Goal: Task Accomplishment & Management: Manage account settings

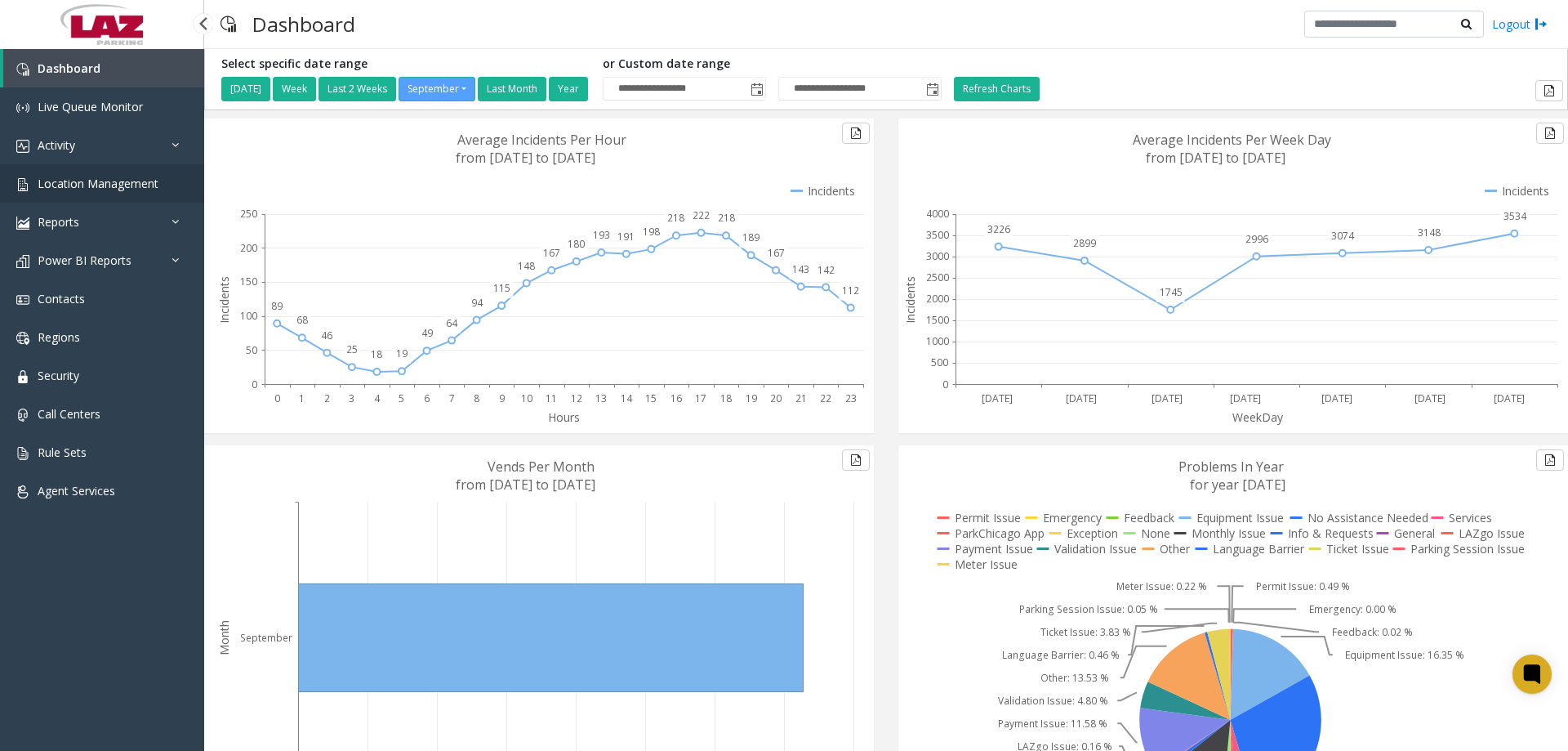
click at [76, 183] on span "Location Management" at bounding box center [98, 183] width 121 height 15
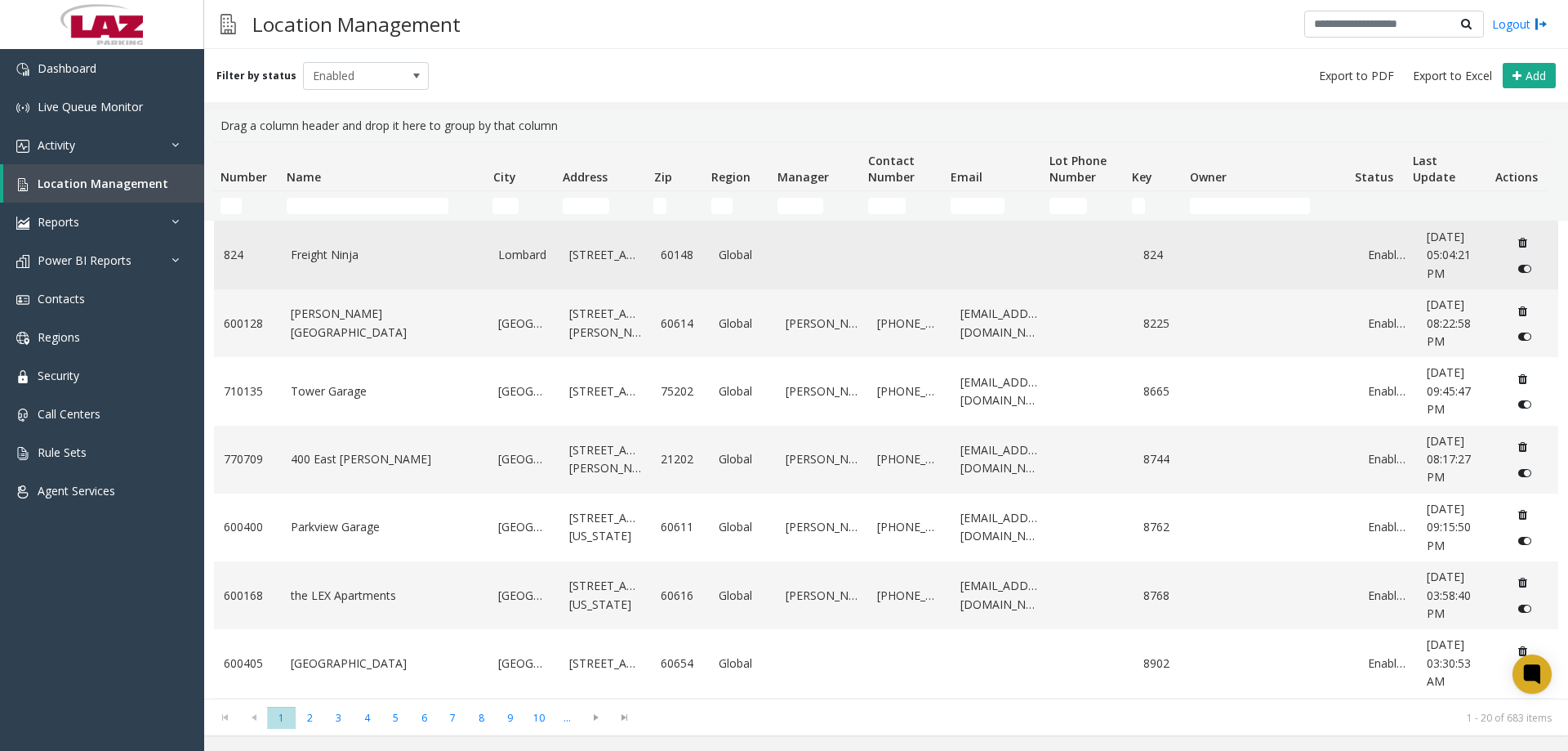
click at [304, 253] on link "Freight Ninja" at bounding box center [385, 255] width 188 height 18
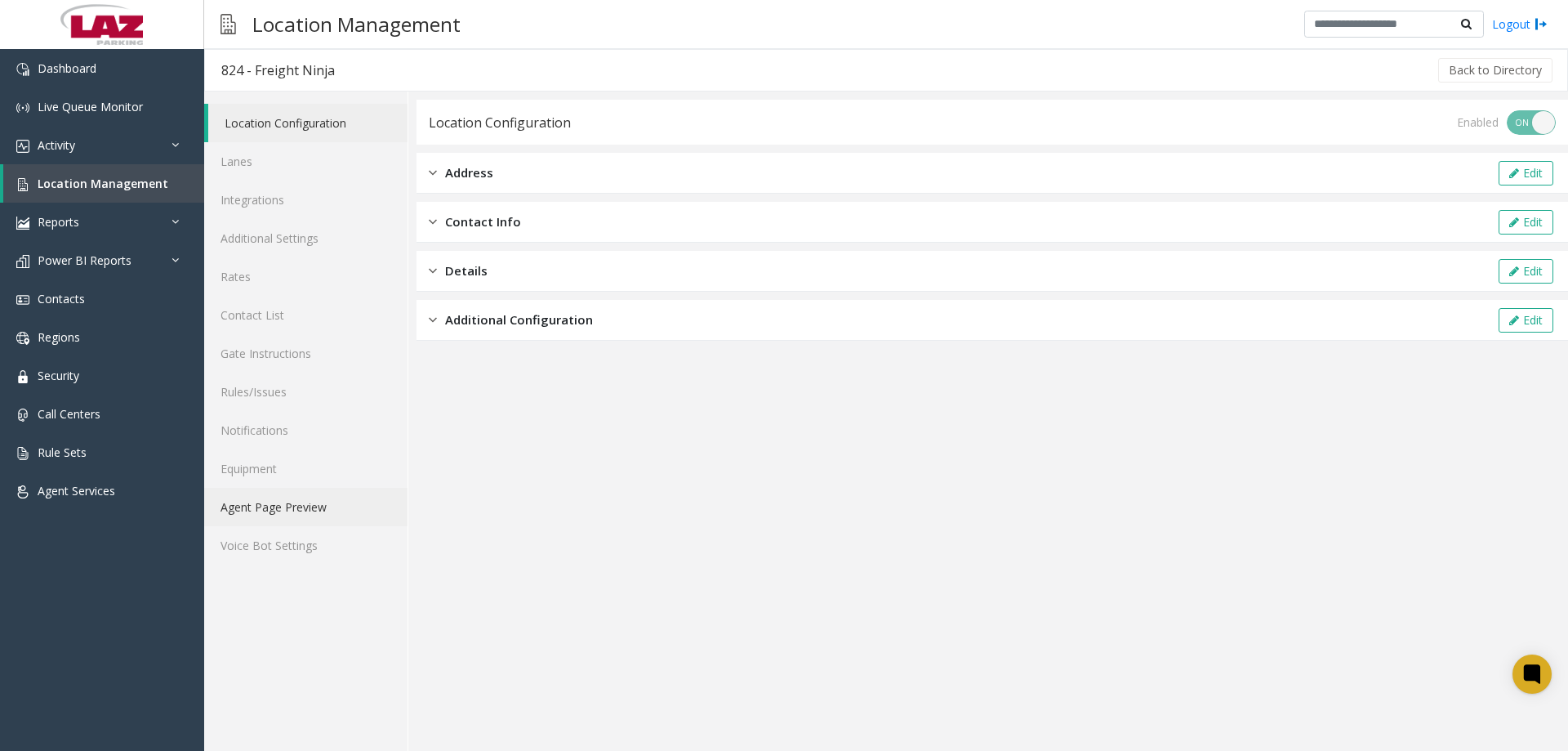
click at [296, 519] on link "Agent Page Preview" at bounding box center [306, 507] width 204 height 39
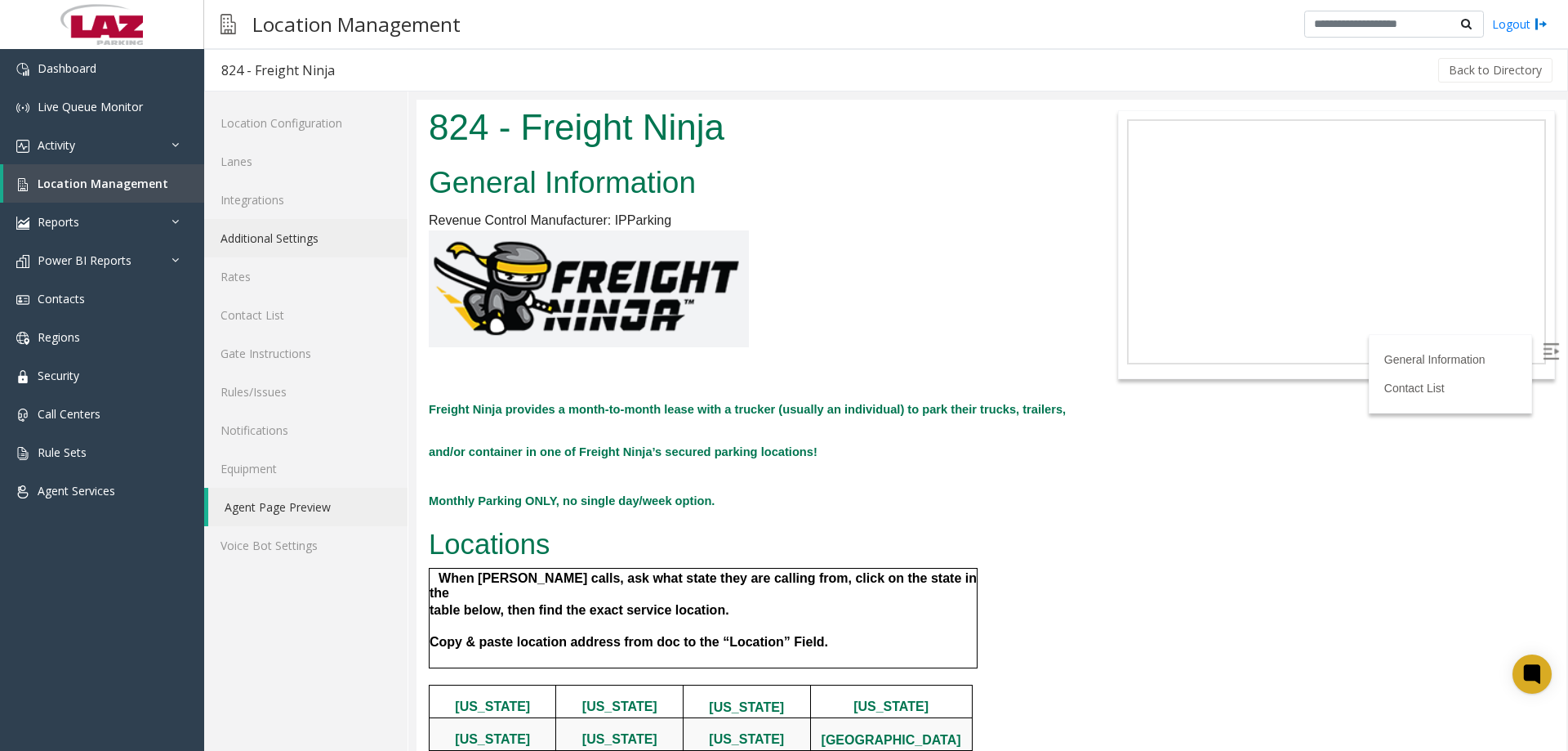
click at [279, 235] on link "Additional Settings" at bounding box center [306, 238] width 204 height 39
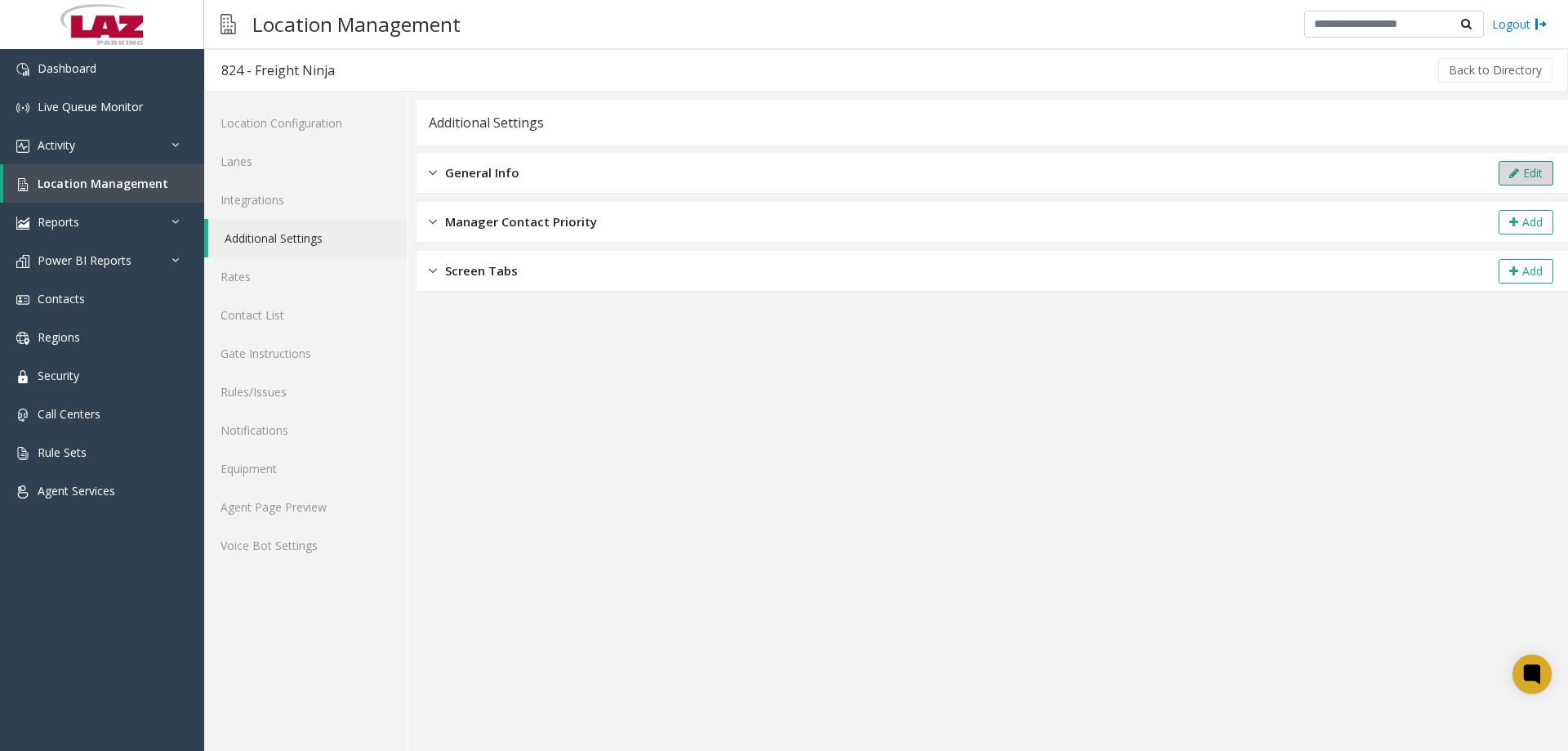
click at [1523, 164] on button "Edit" at bounding box center [1526, 173] width 55 height 24
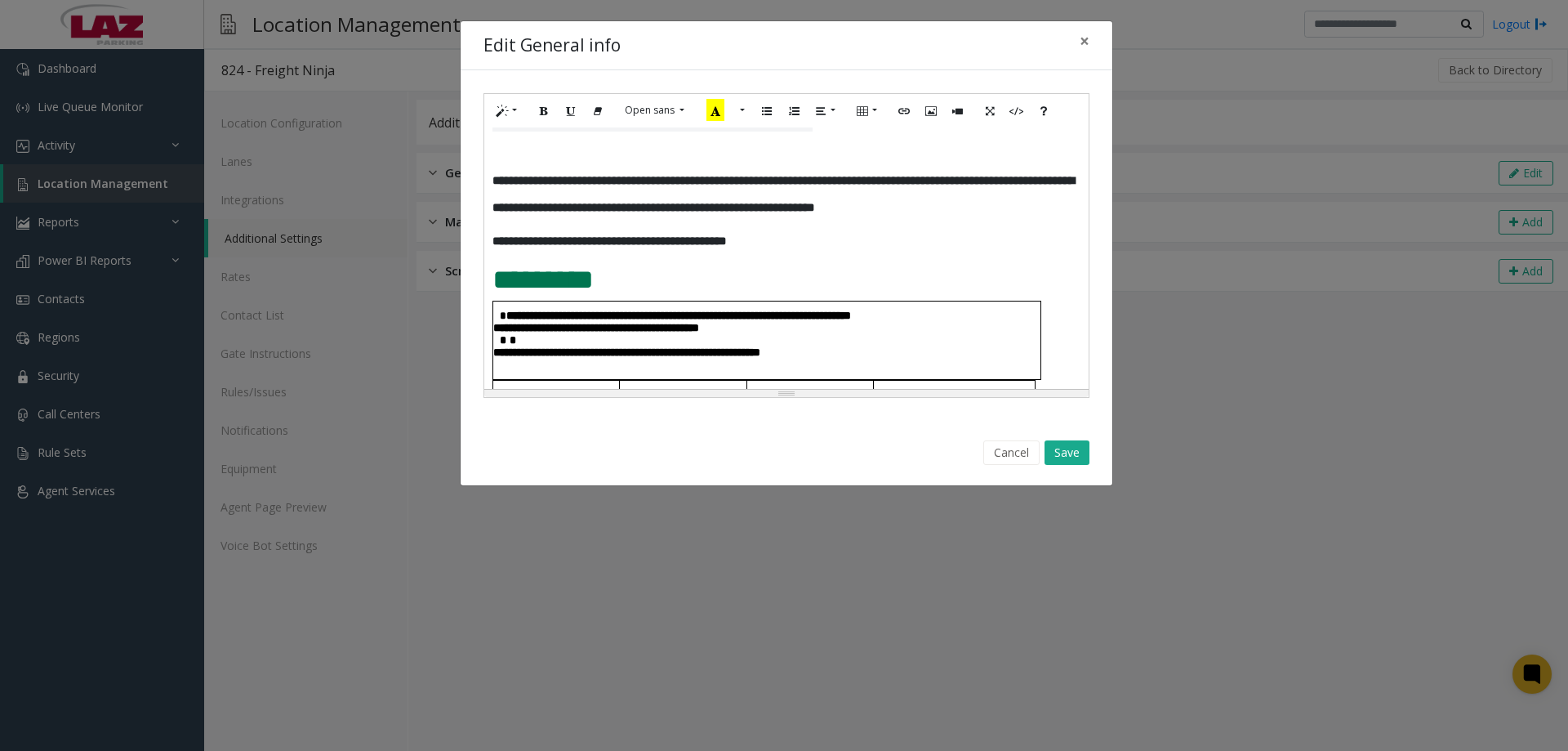
scroll to position [82, 0]
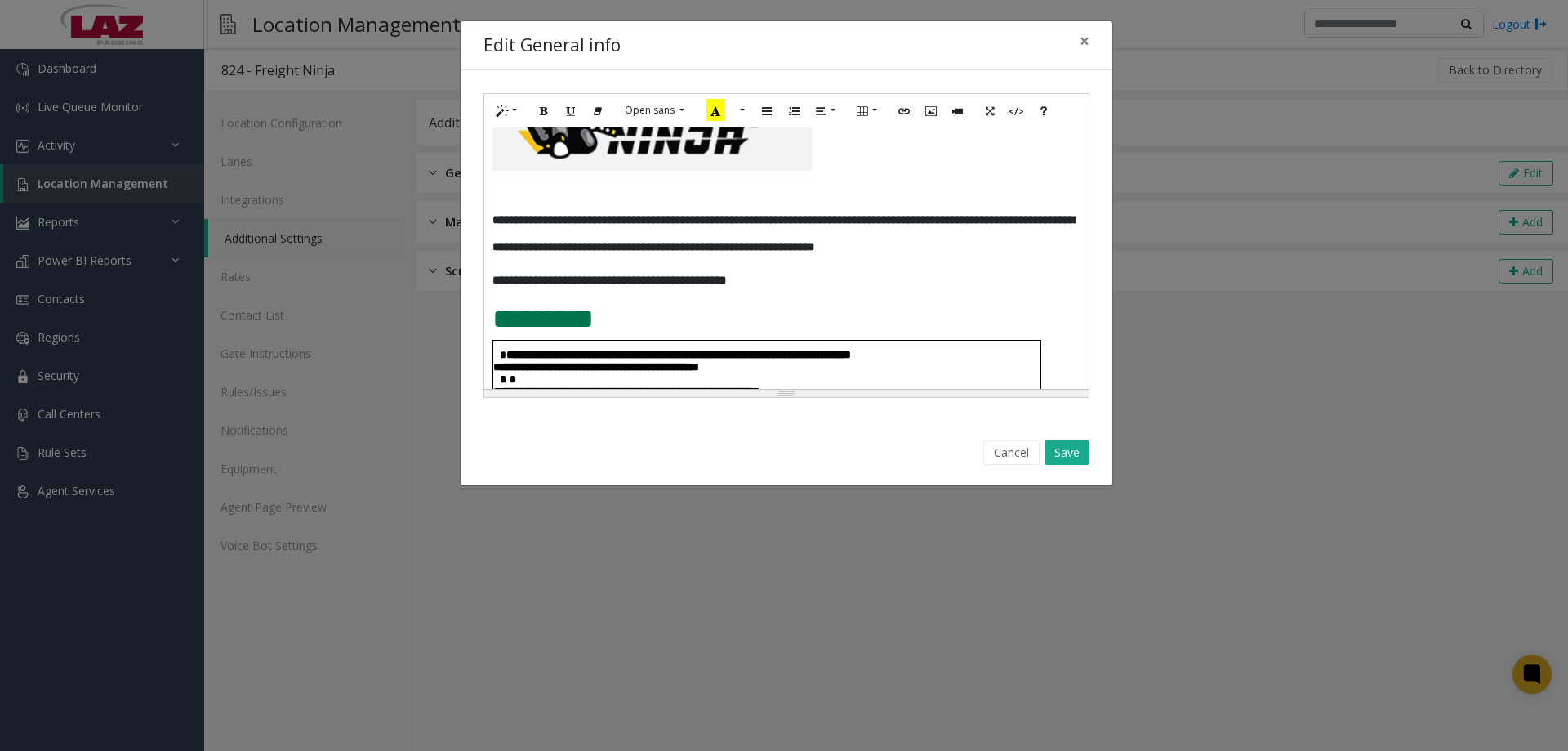
click at [541, 282] on b "**********" at bounding box center [609, 280] width 233 height 12
click at [1075, 445] on button "Save" at bounding box center [1067, 453] width 45 height 24
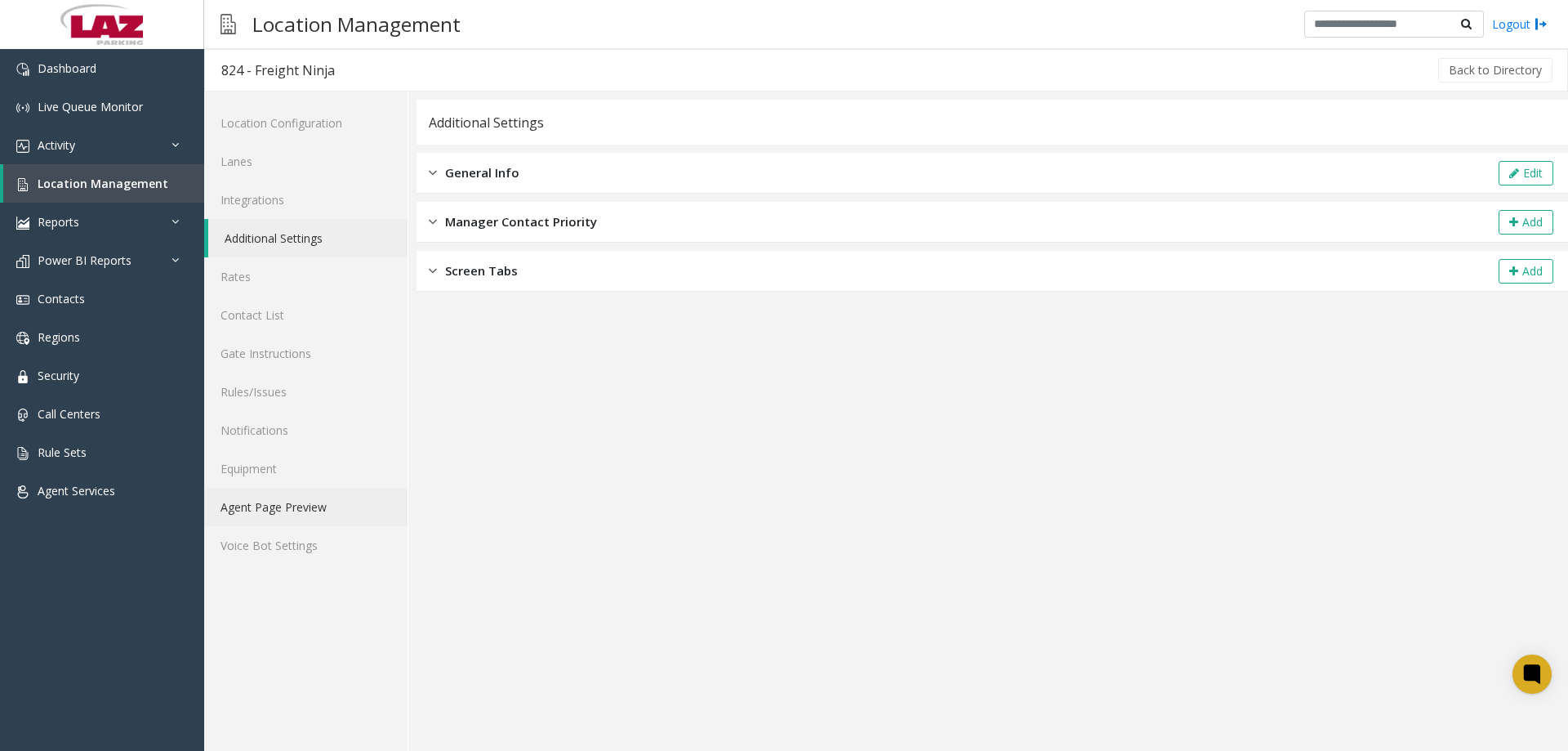
click at [288, 501] on link "Agent Page Preview" at bounding box center [306, 507] width 204 height 39
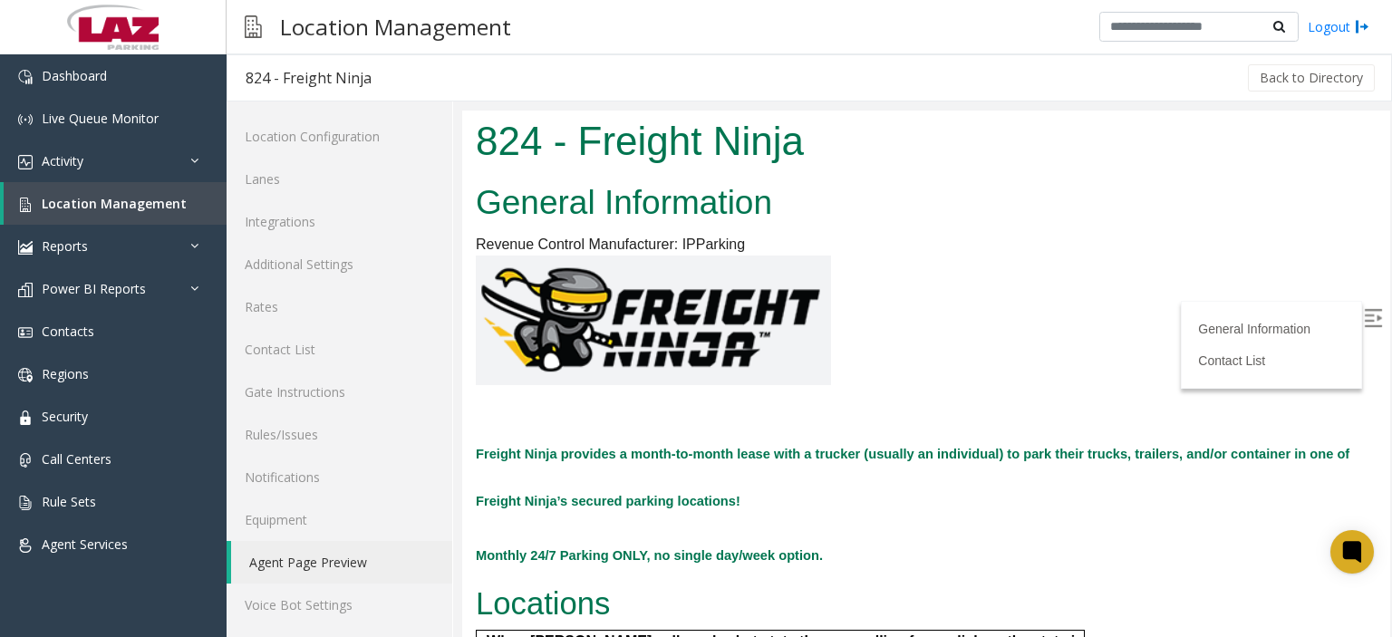
drag, startPoint x: 909, startPoint y: 177, endPoint x: 874, endPoint y: 160, distance: 38.9
click at [874, 160] on h1 "824 - Freight Ninja" at bounding box center [926, 141] width 901 height 56
click at [972, 264] on p at bounding box center [926, 321] width 901 height 130
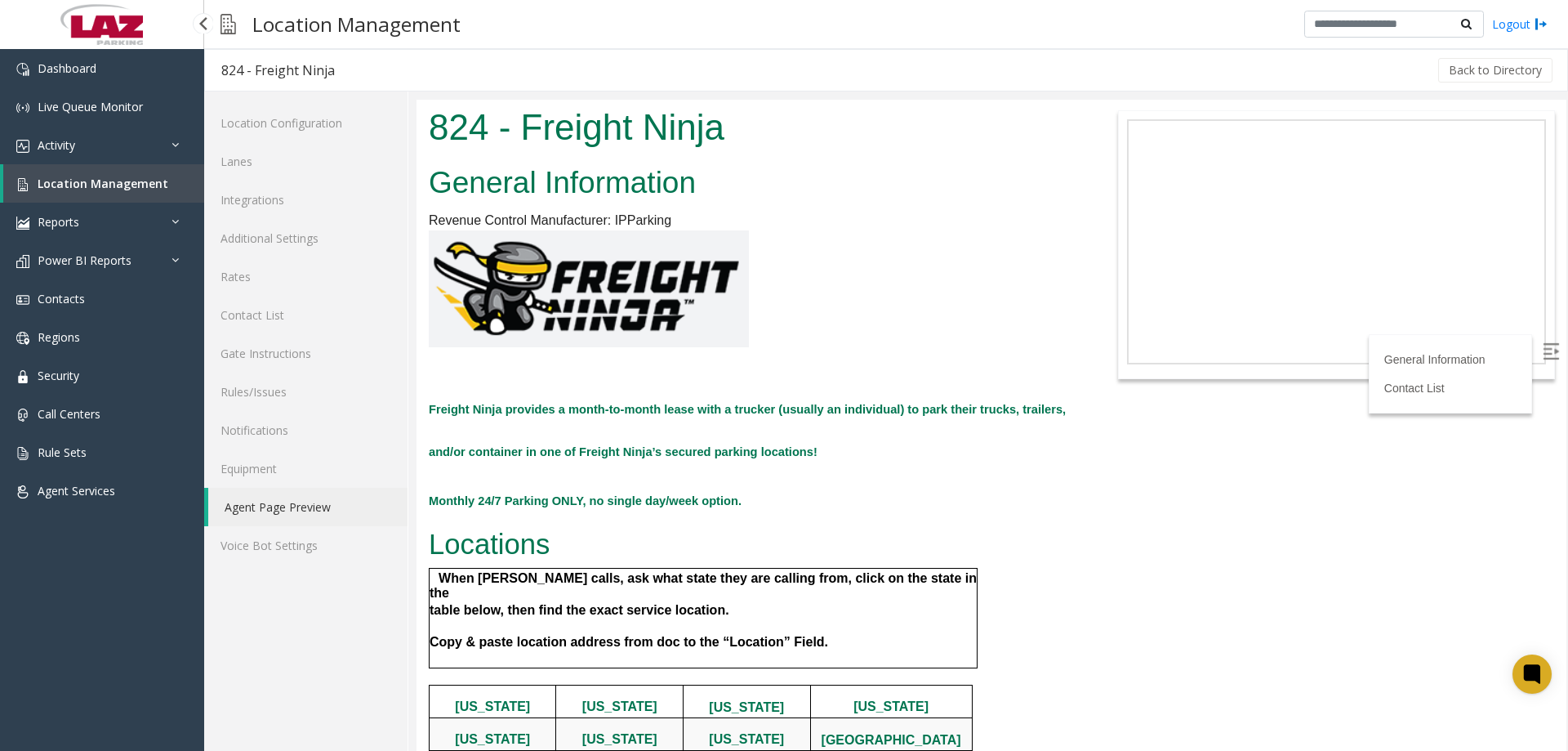
click at [115, 196] on link "Location Management" at bounding box center [104, 183] width 201 height 39
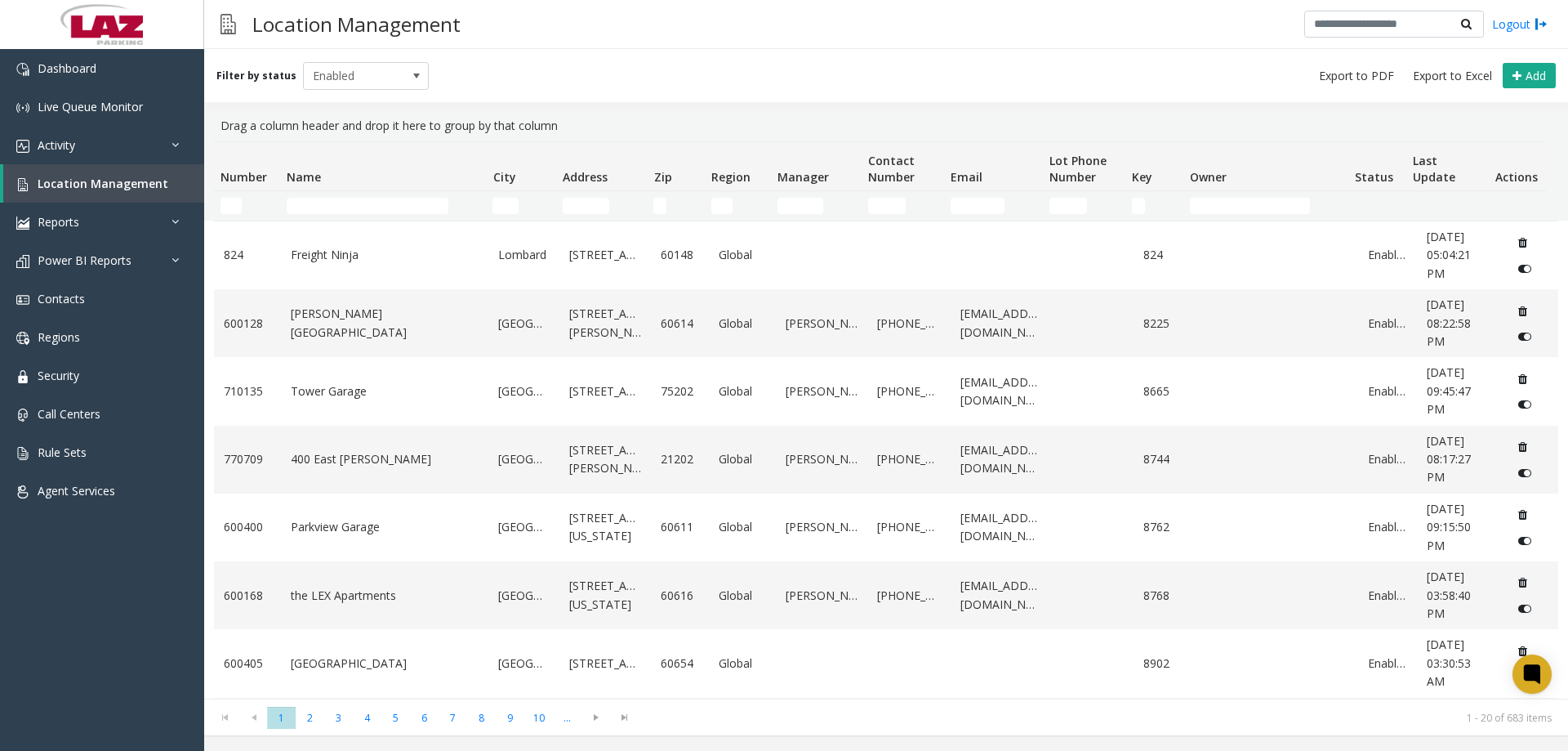
click at [293, 212] on td "Name Filter" at bounding box center [383, 206] width 205 height 30
click at [297, 208] on input "Name Filter" at bounding box center [367, 206] width 161 height 16
paste input "**********"
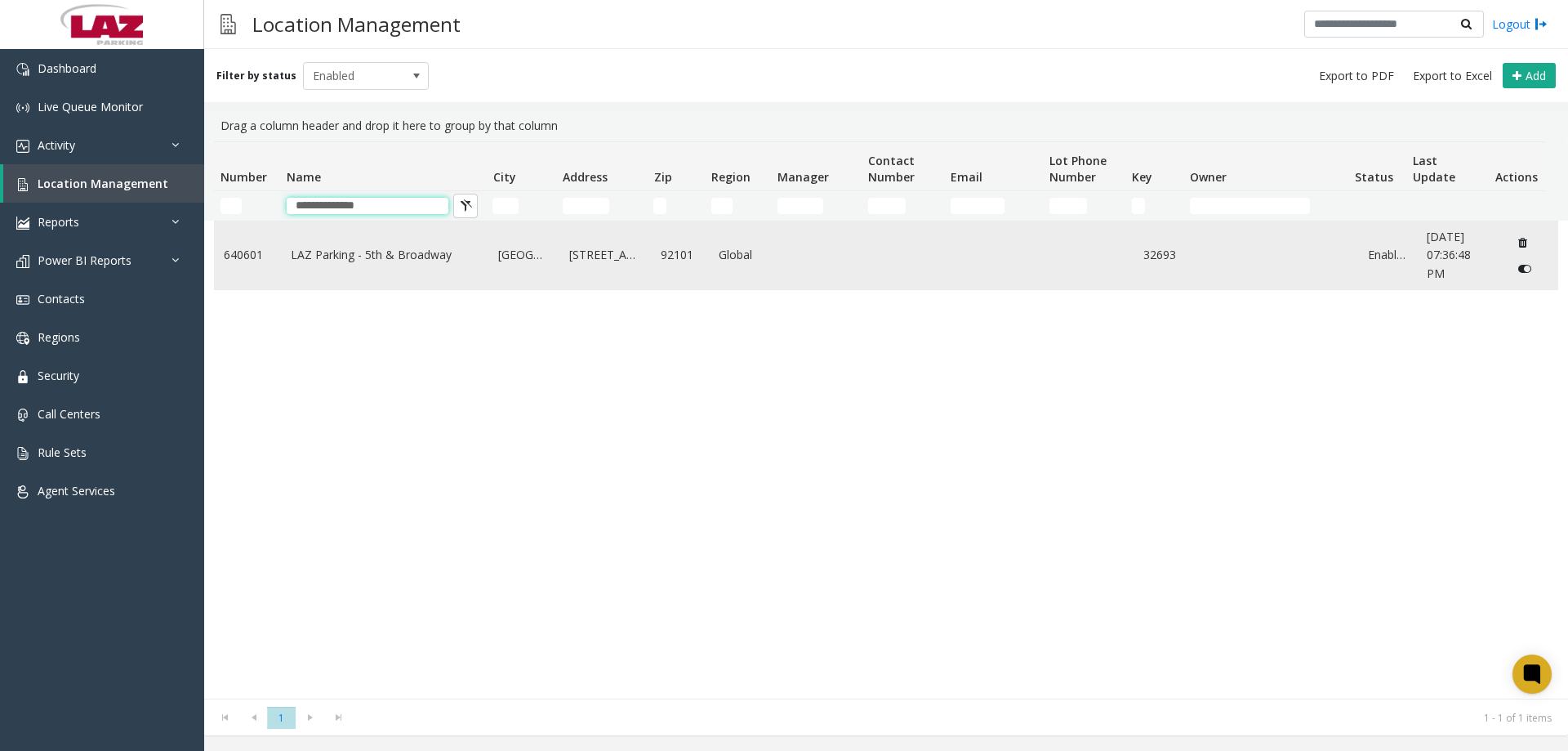
type input "**********"
click at [351, 257] on link "LAZ Parking - 5th & Broadway" at bounding box center [385, 255] width 188 height 18
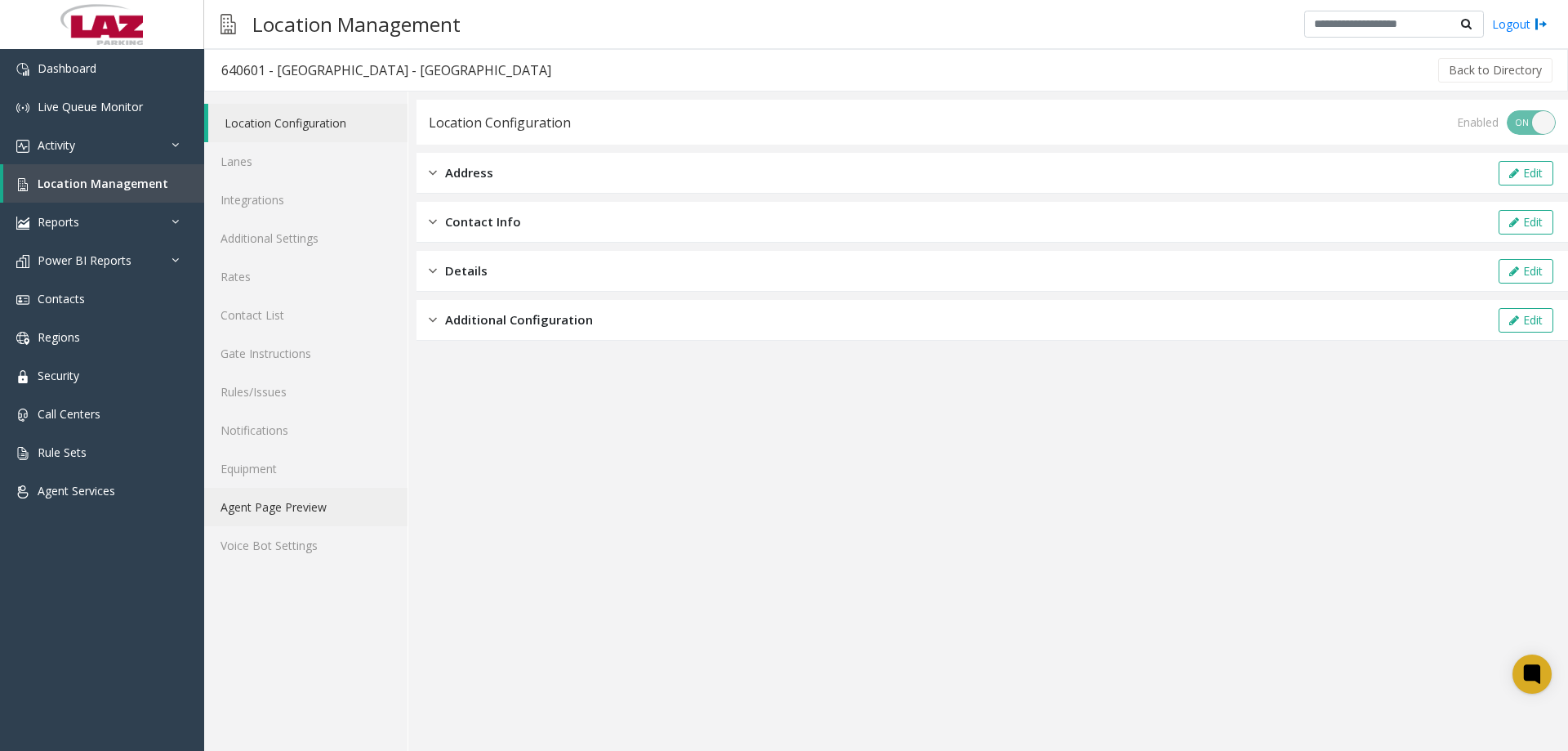
click at [262, 510] on link "Agent Page Preview" at bounding box center [306, 507] width 204 height 39
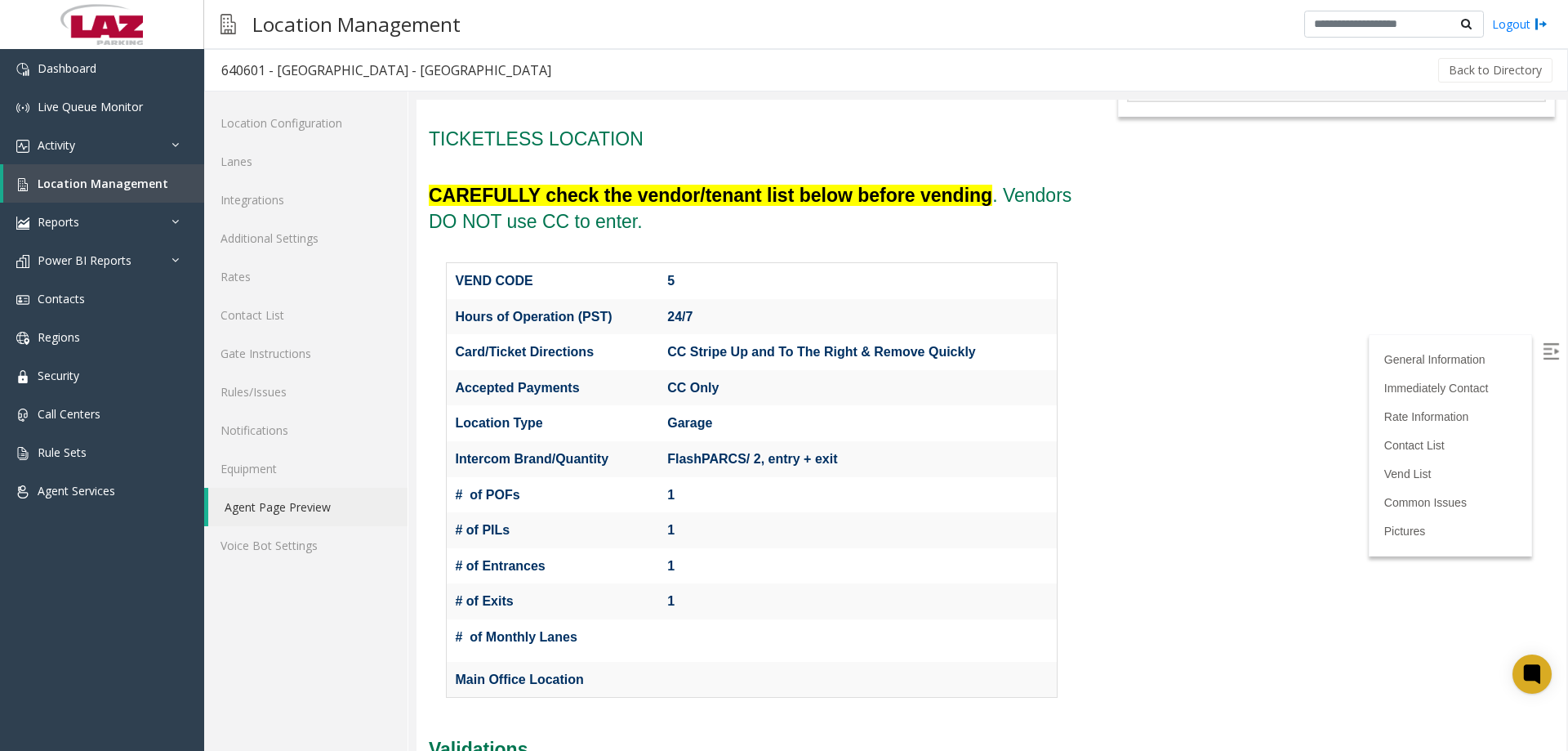
scroll to position [245, 0]
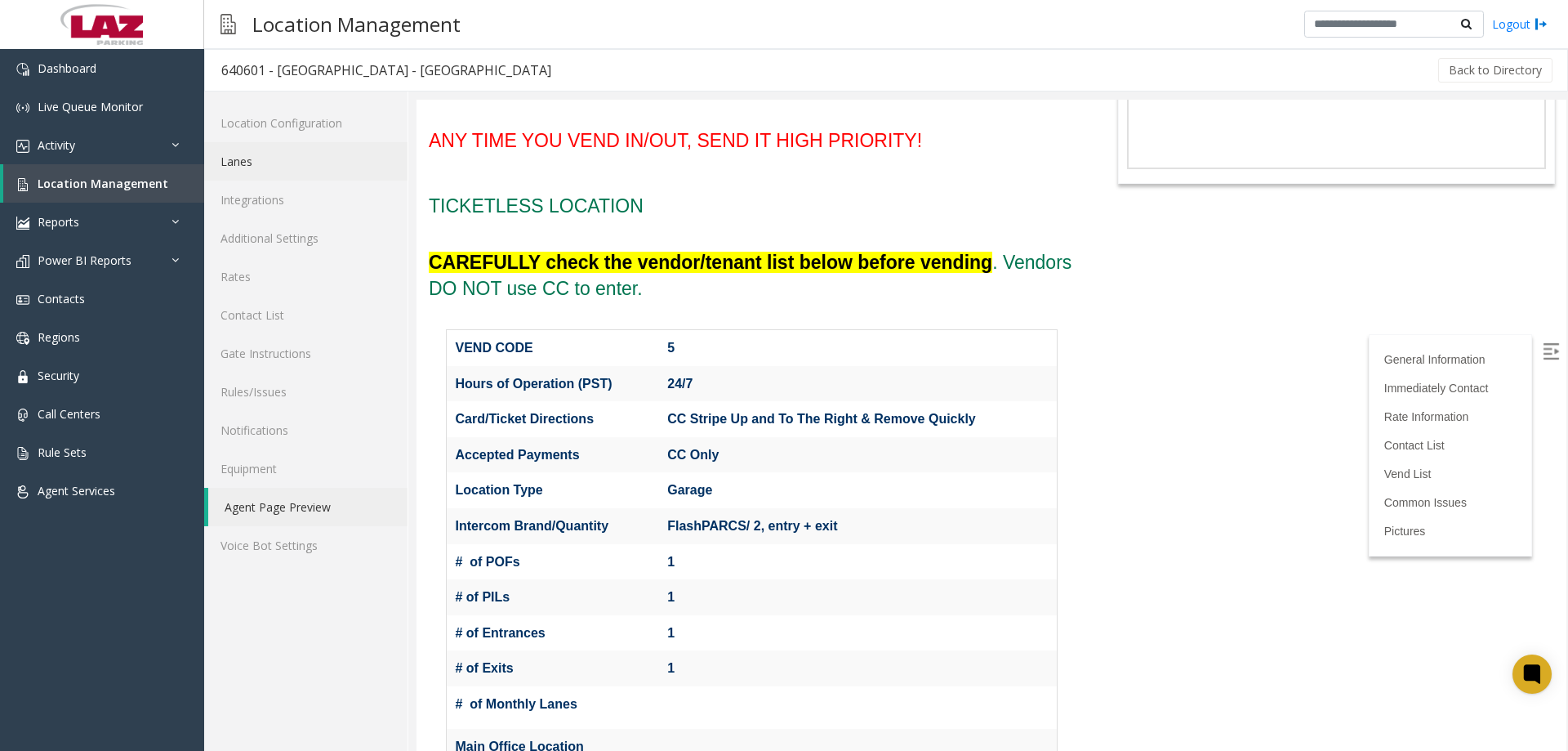
click at [302, 155] on link "Lanes" at bounding box center [306, 161] width 204 height 39
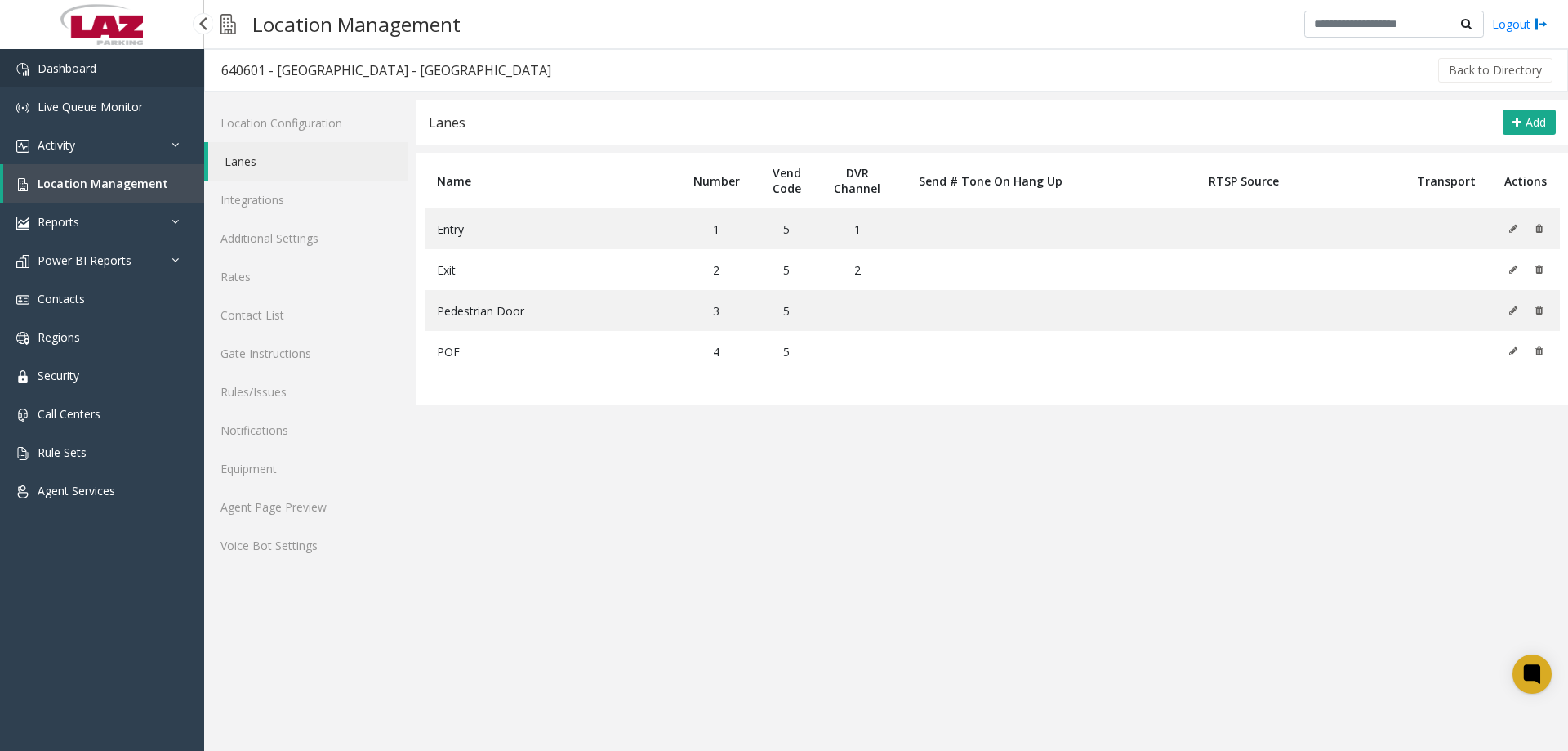
click at [135, 61] on link "Dashboard" at bounding box center [102, 68] width 205 height 39
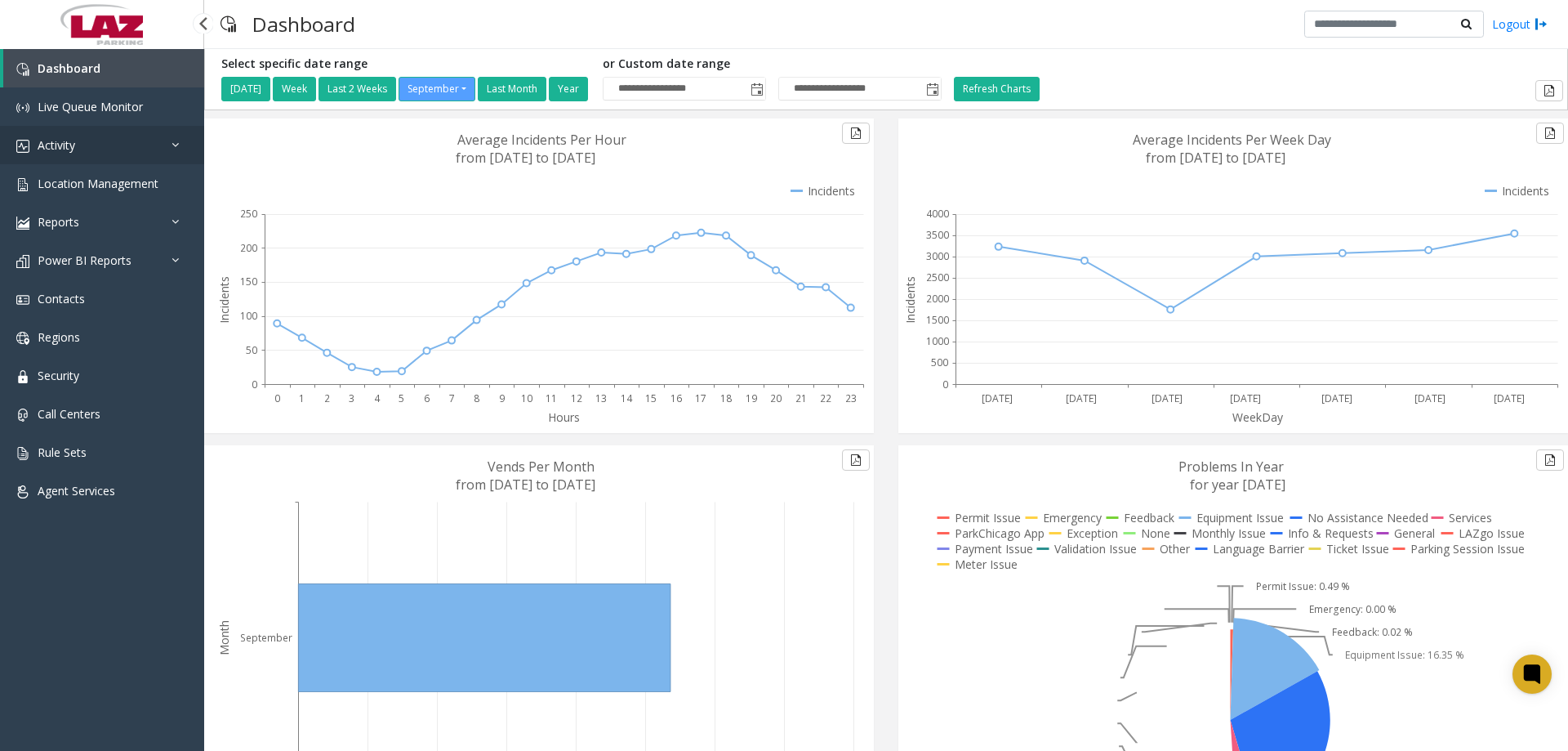
click at [161, 151] on link "Activity" at bounding box center [102, 145] width 205 height 39
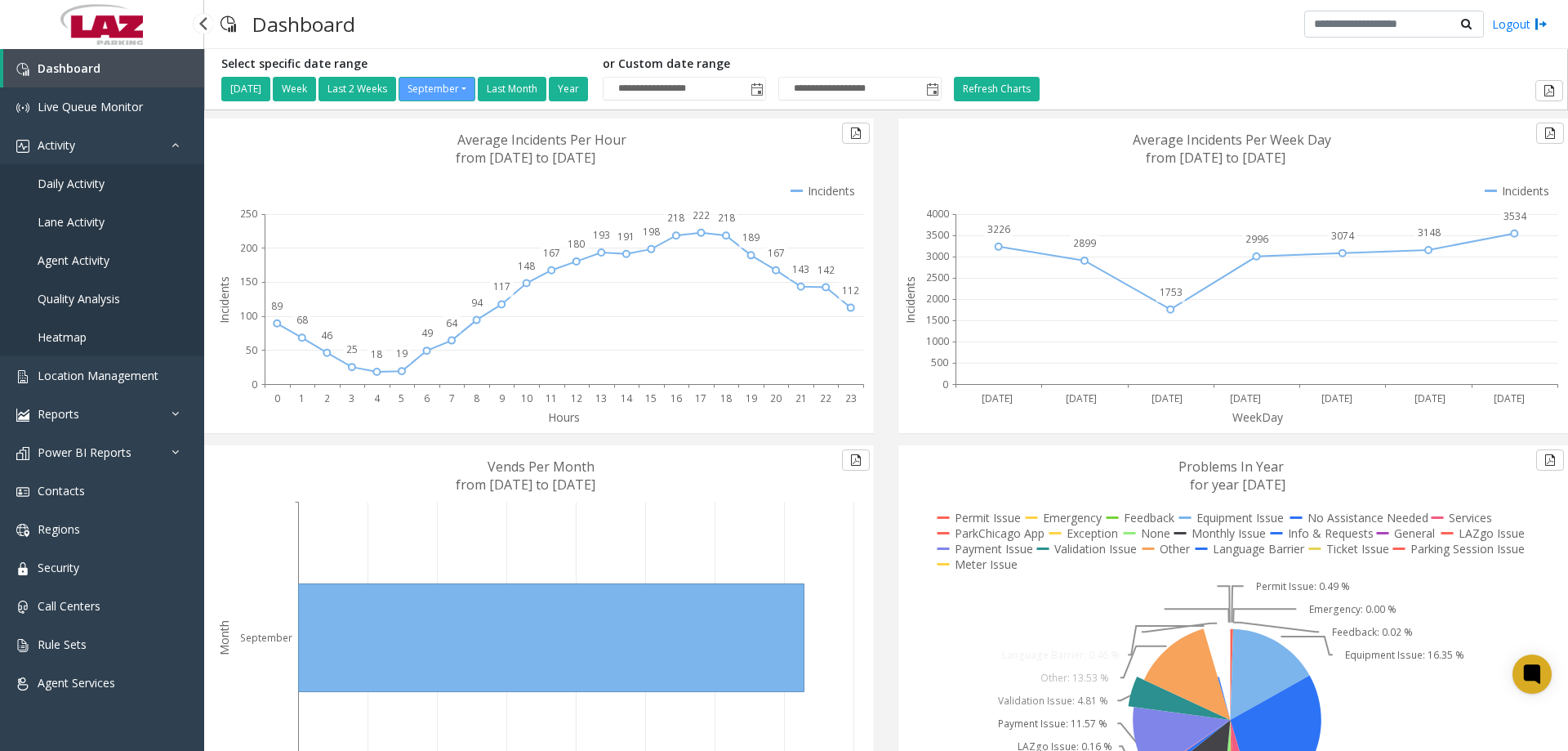
click at [135, 189] on link "Daily Activity" at bounding box center [102, 183] width 205 height 39
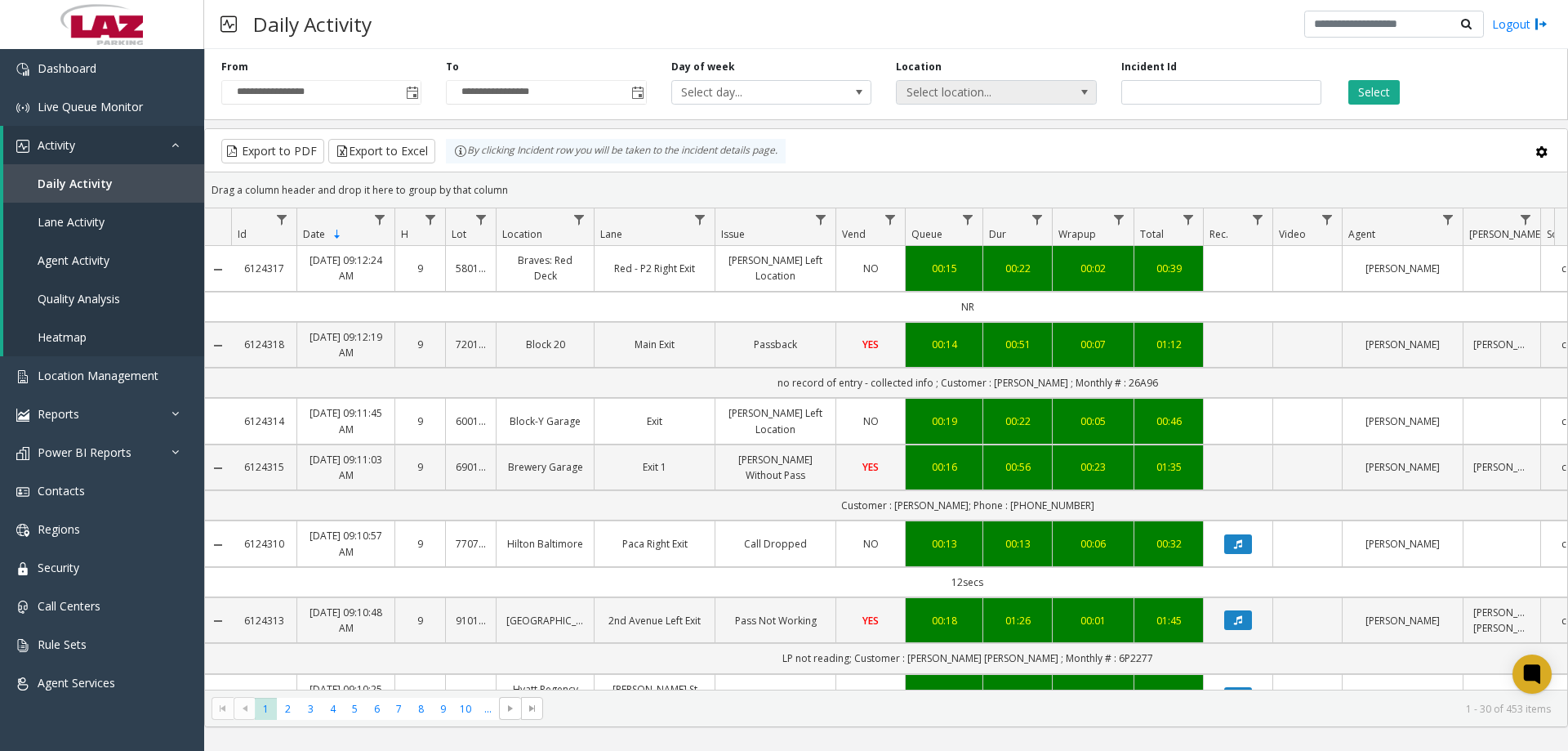
click at [946, 97] on span "Select location..." at bounding box center [976, 92] width 160 height 23
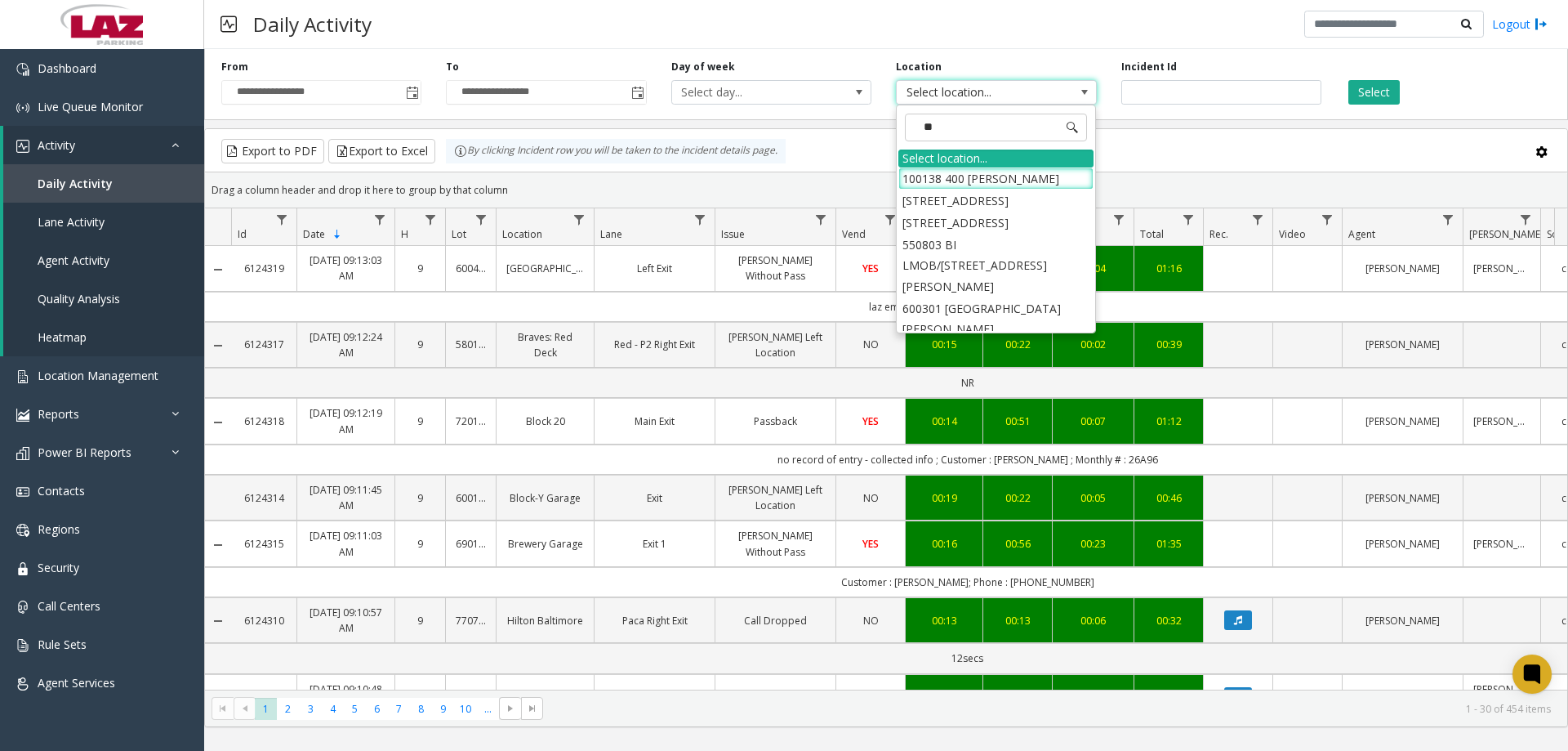
type input "***"
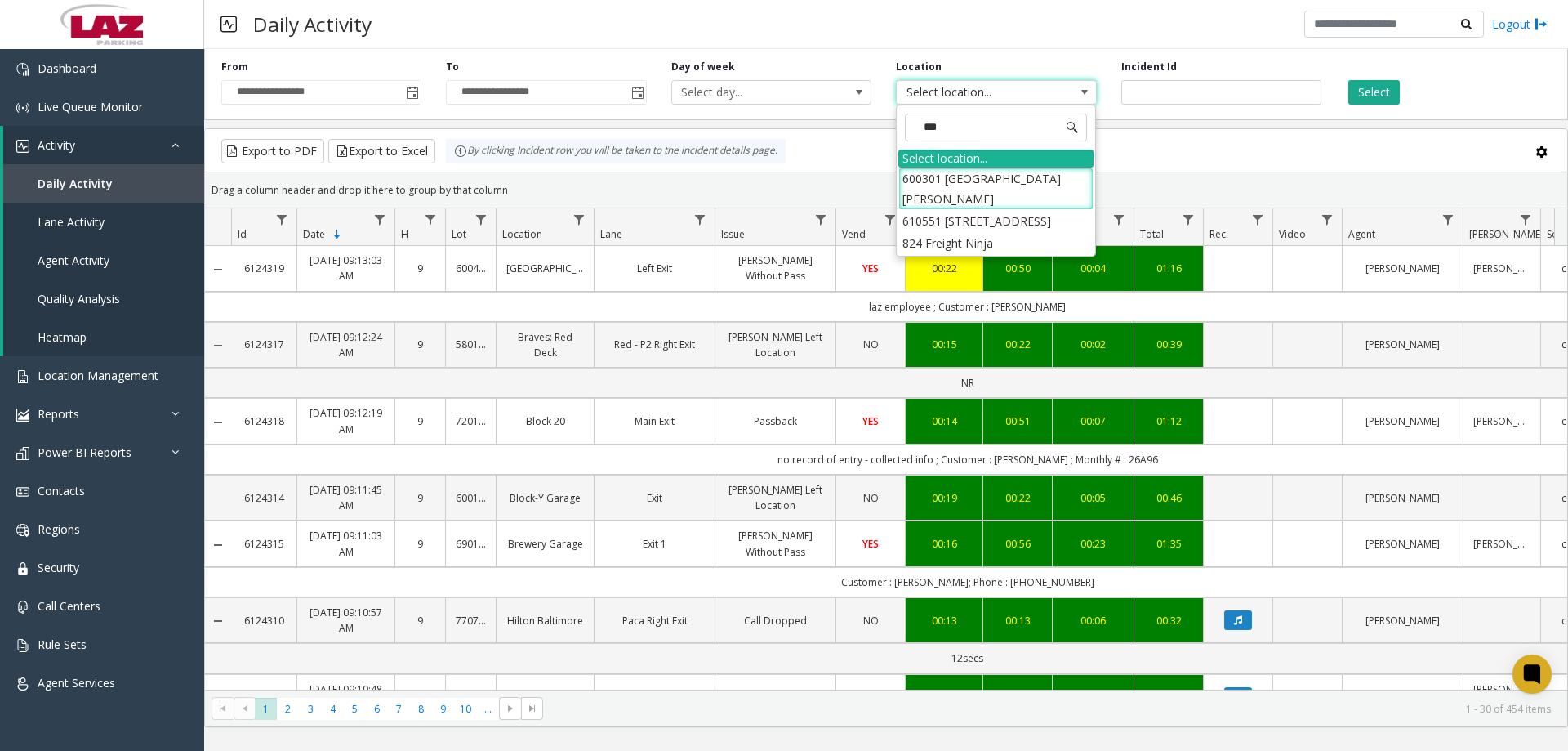
click at [984, 242] on li "824 Freight Ninja" at bounding box center [996, 243] width 196 height 22
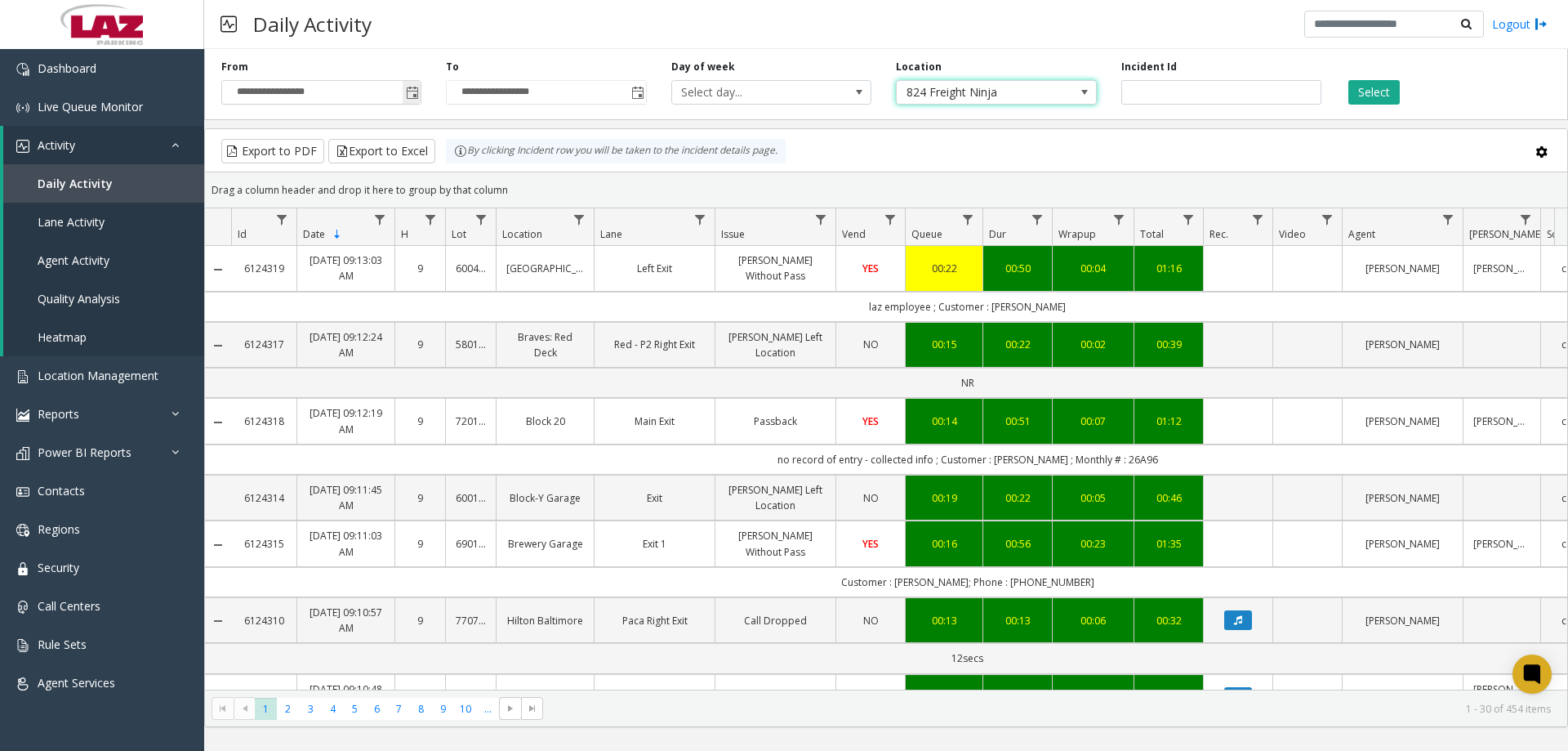
click at [411, 95] on span "Toggle popup" at bounding box center [412, 93] width 14 height 14
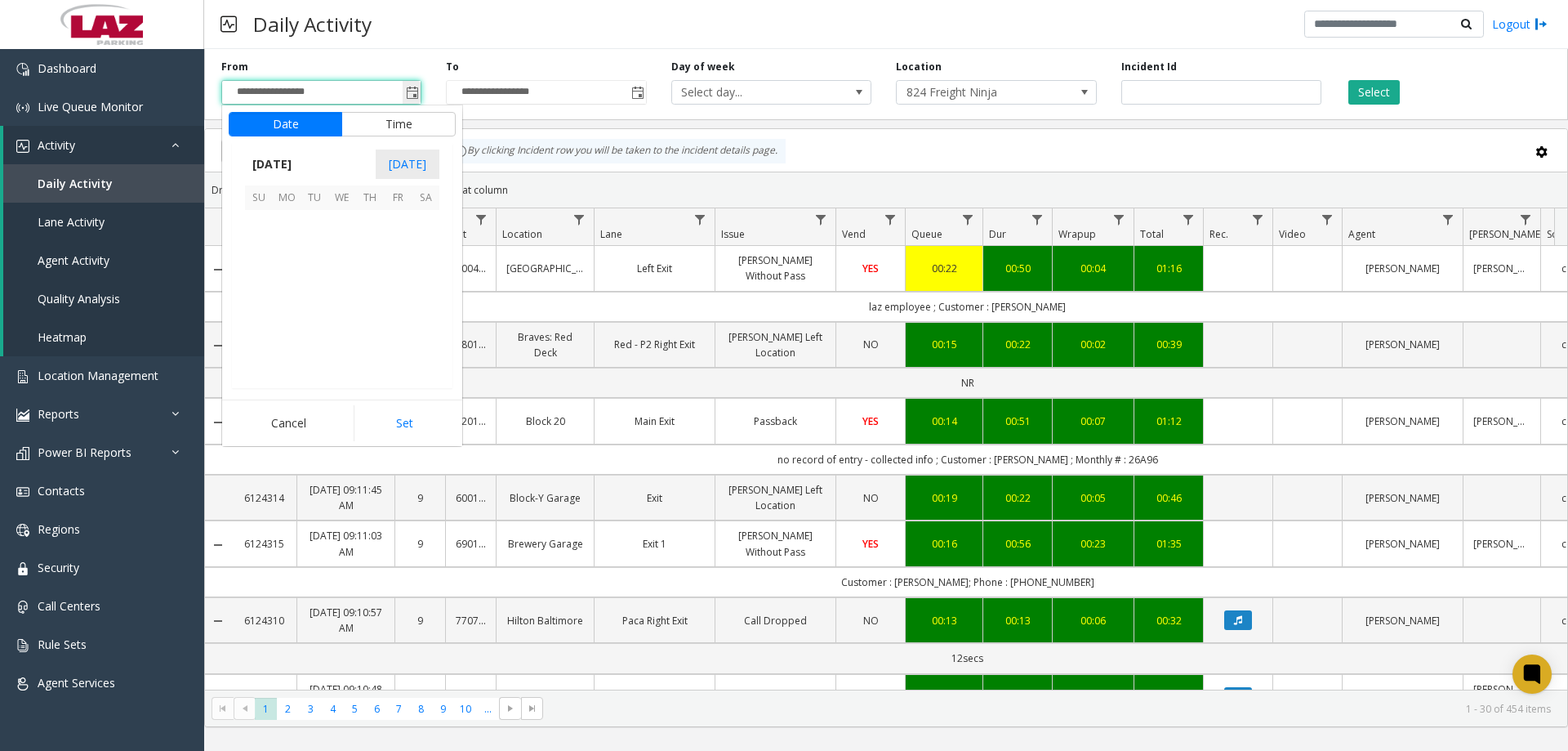
scroll to position [293260, 0]
click at [287, 219] on span "1" at bounding box center [287, 224] width 28 height 28
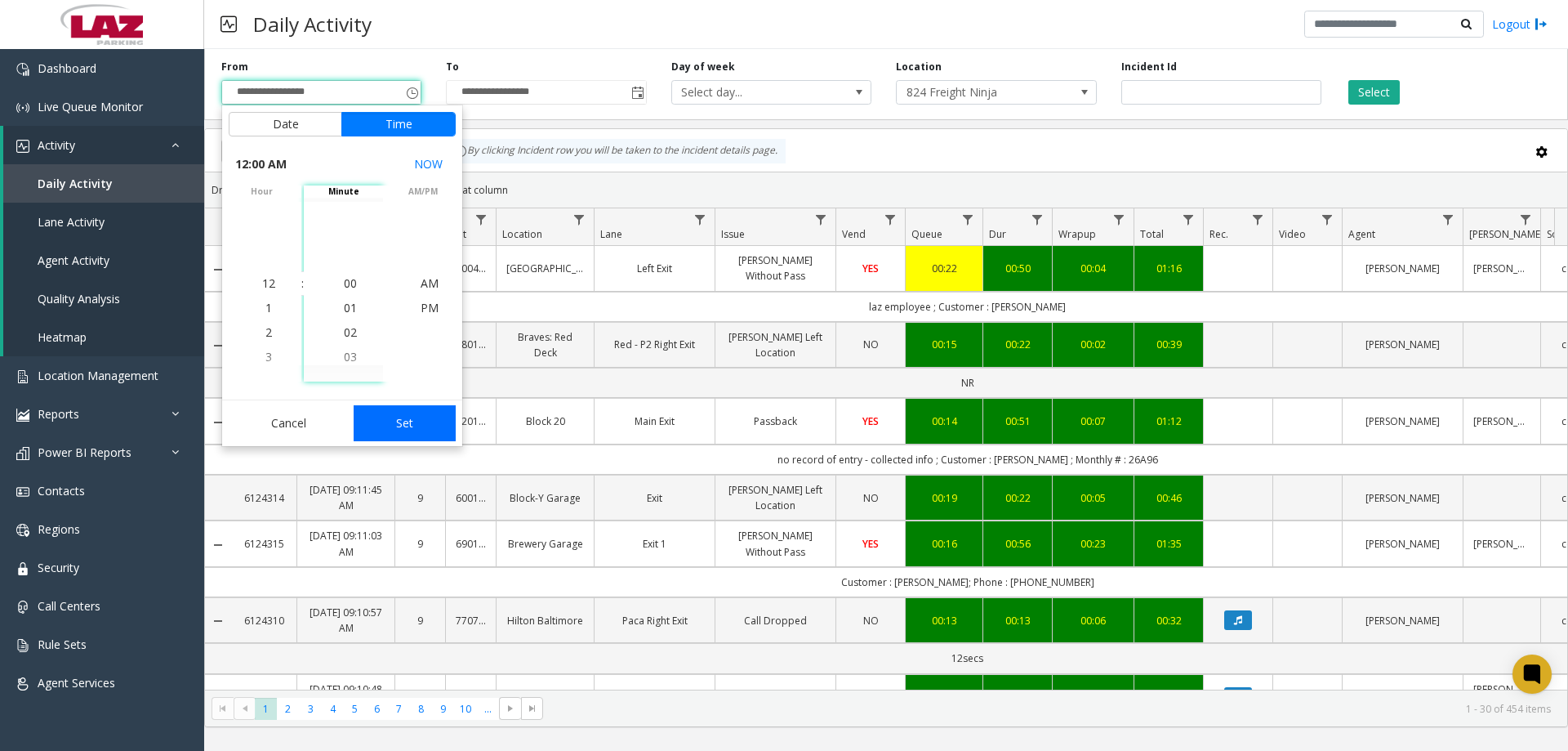
click at [373, 408] on button "Set" at bounding box center [405, 424] width 103 height 36
type input "**********"
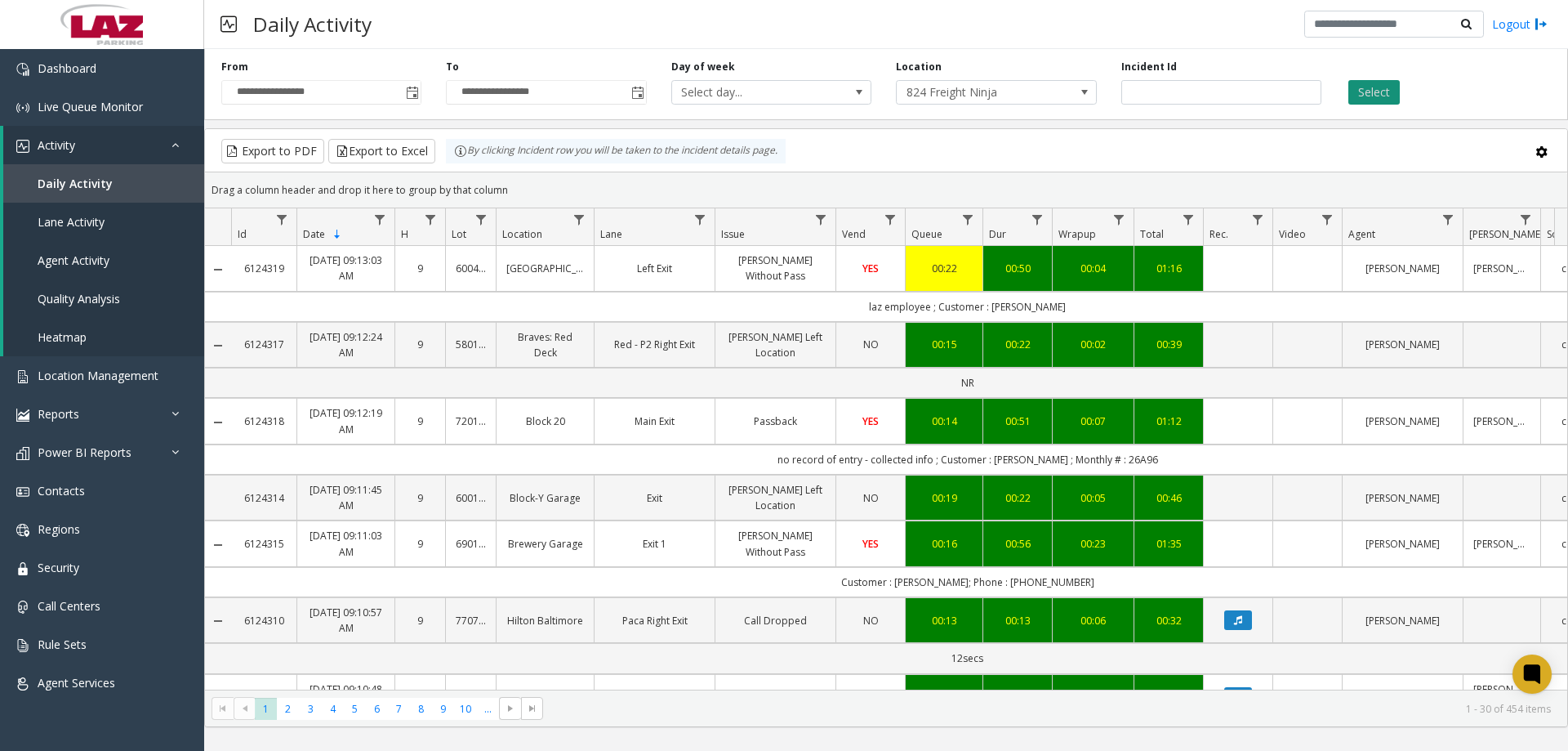
click at [1398, 96] on button "Select" at bounding box center [1373, 92] width 51 height 24
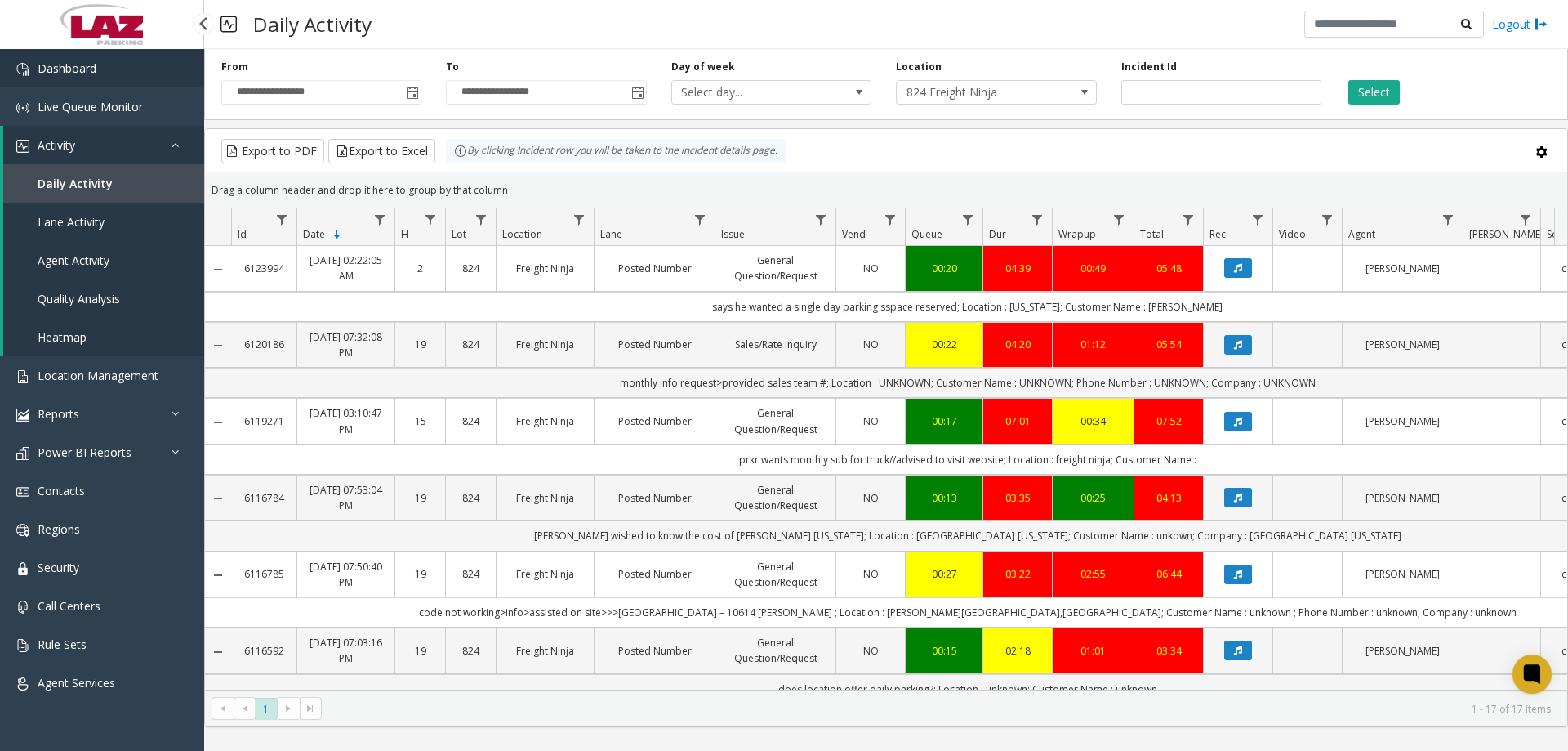
click at [81, 67] on span "Dashboard" at bounding box center [67, 68] width 59 height 15
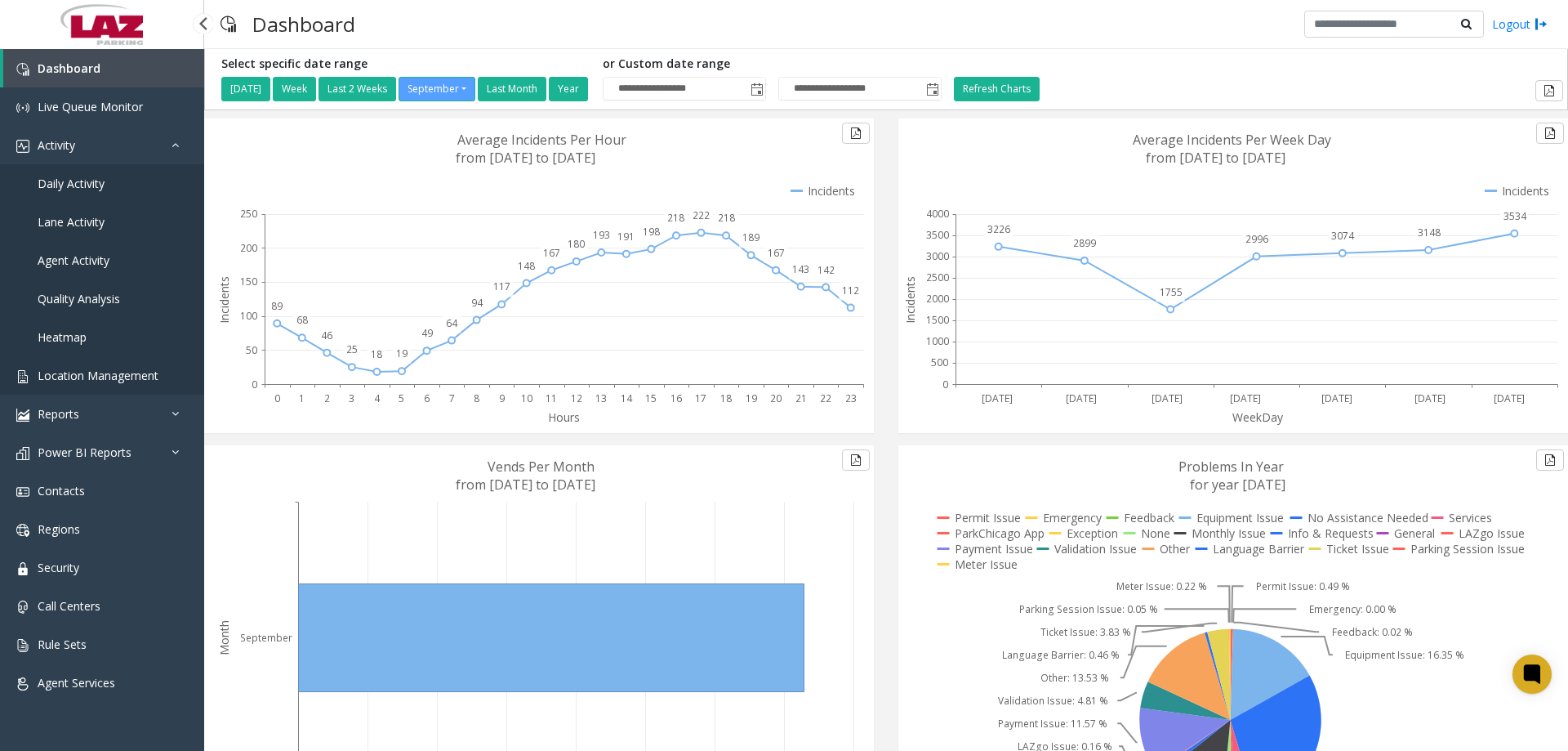
click at [91, 371] on span "Location Management" at bounding box center [98, 375] width 121 height 15
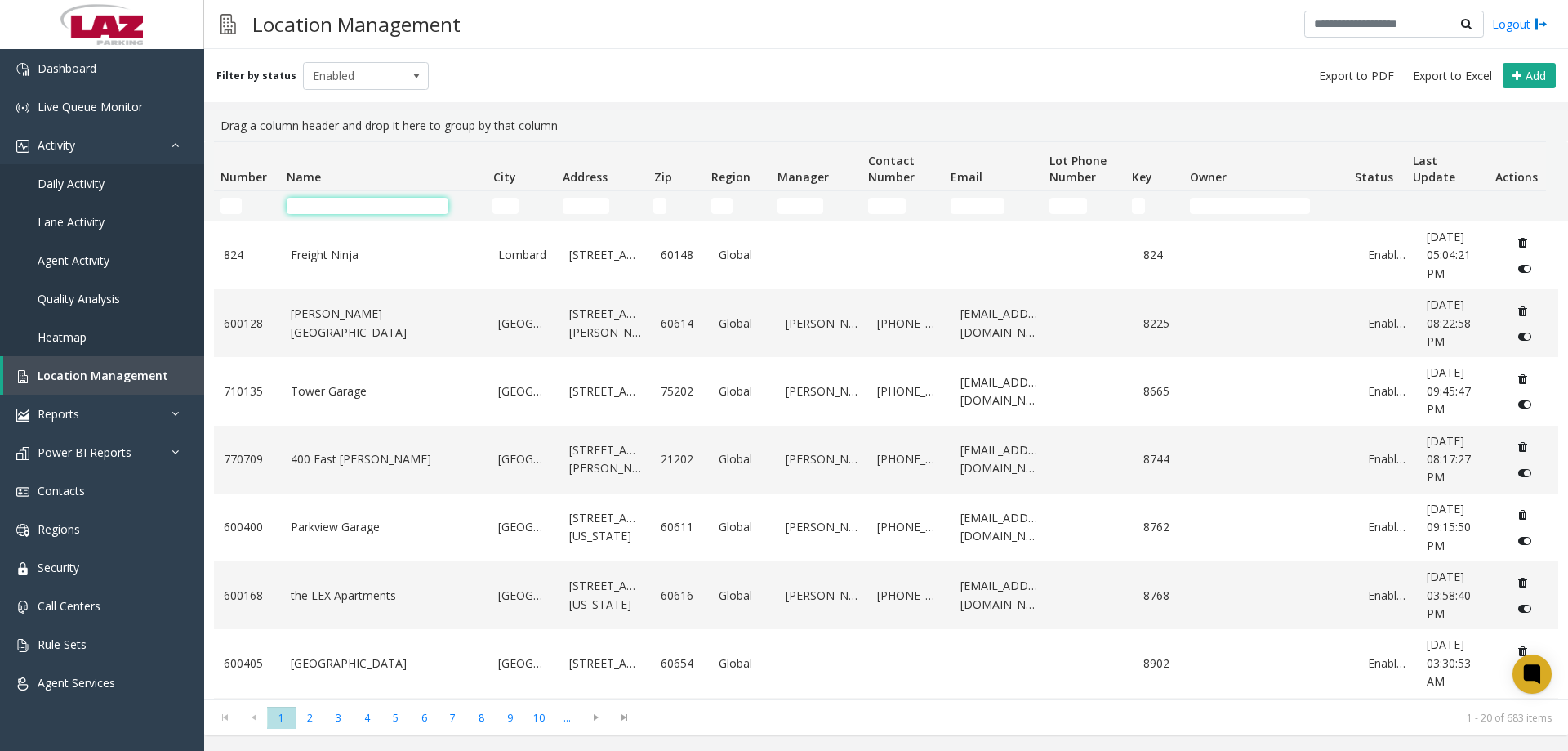
click at [310, 200] on input "Name Filter" at bounding box center [367, 206] width 161 height 16
click at [223, 204] on input "Number Filter" at bounding box center [232, 206] width 22 height 16
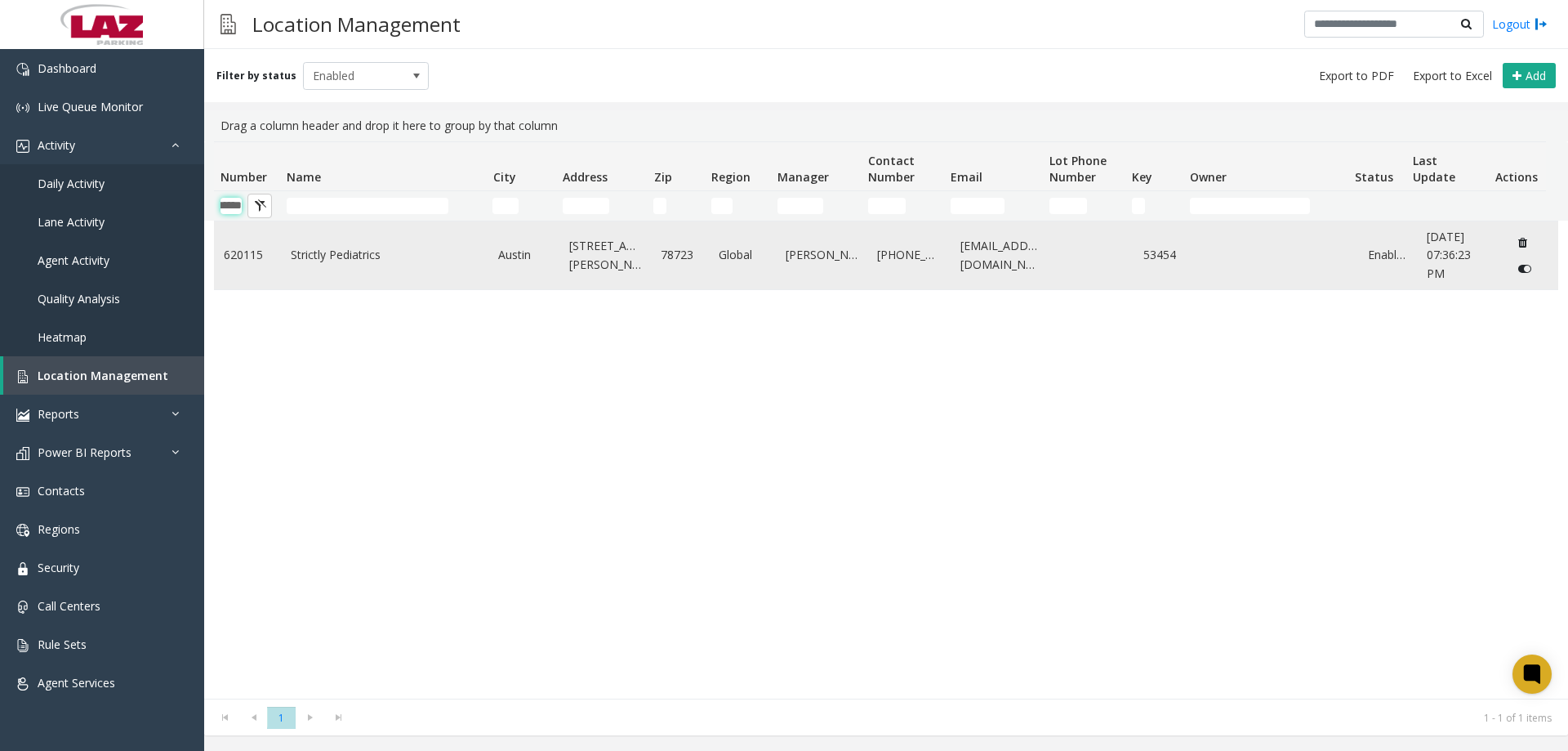
type input "******"
click at [375, 275] on td "Strictly Pediatrics" at bounding box center [385, 255] width 208 height 68
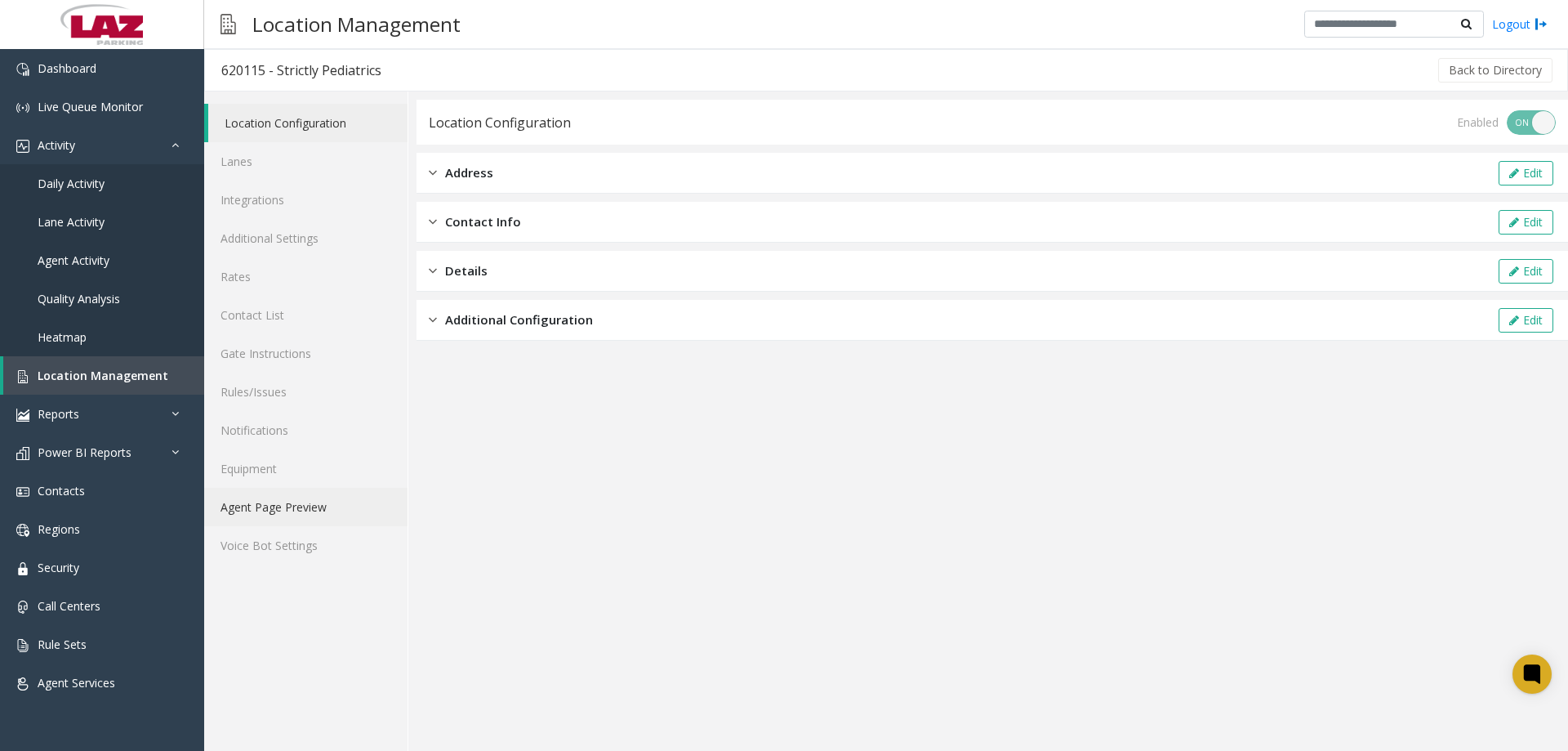
click at [296, 508] on link "Agent Page Preview" at bounding box center [306, 507] width 204 height 39
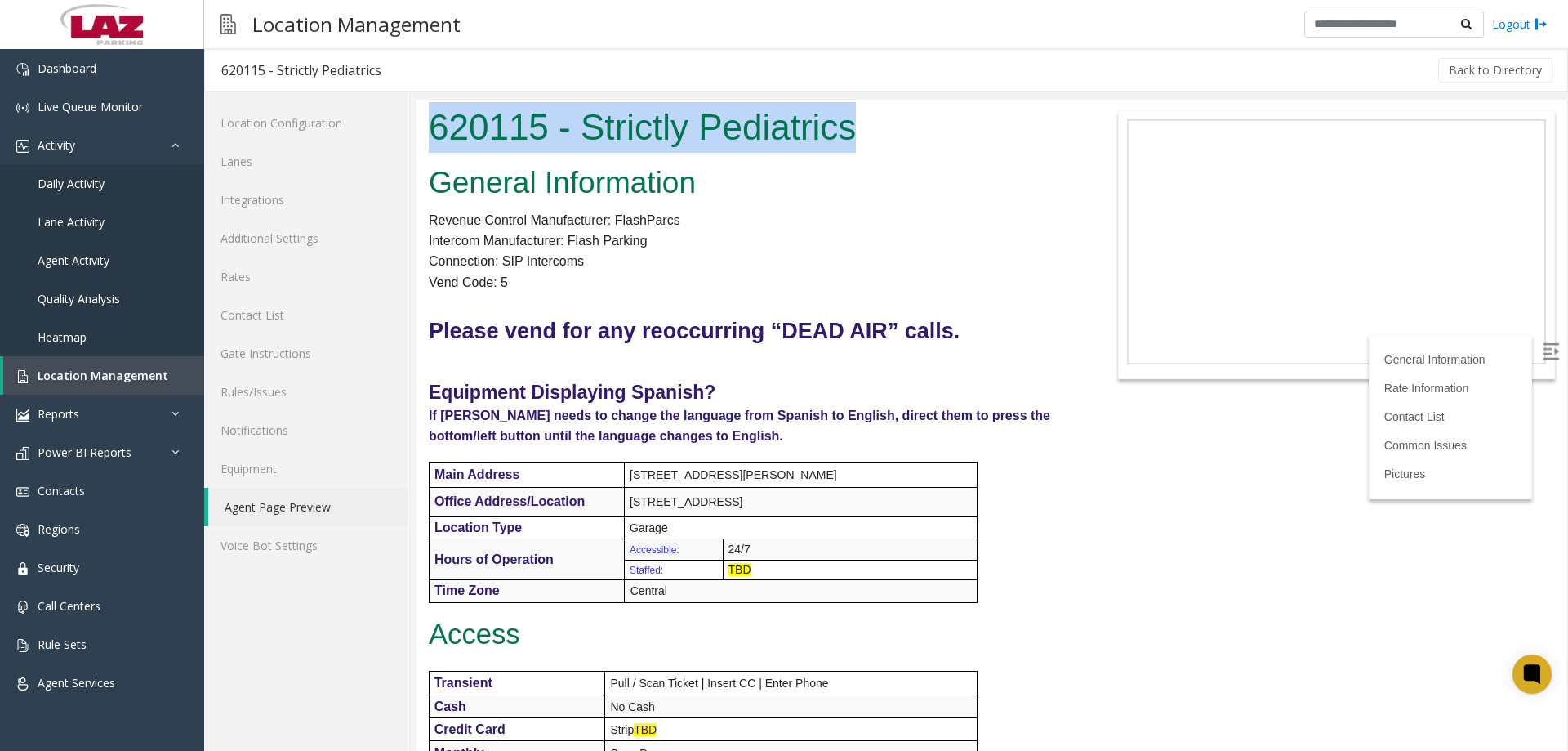
drag, startPoint x: 896, startPoint y: 128, endPoint x: 491, endPoint y: 144, distance: 405.3
click at [437, 125] on h1 "620115 - Strictly Pediatrics" at bounding box center [752, 127] width 646 height 50
copy h1 "620115 - Strictly Pediatrics"
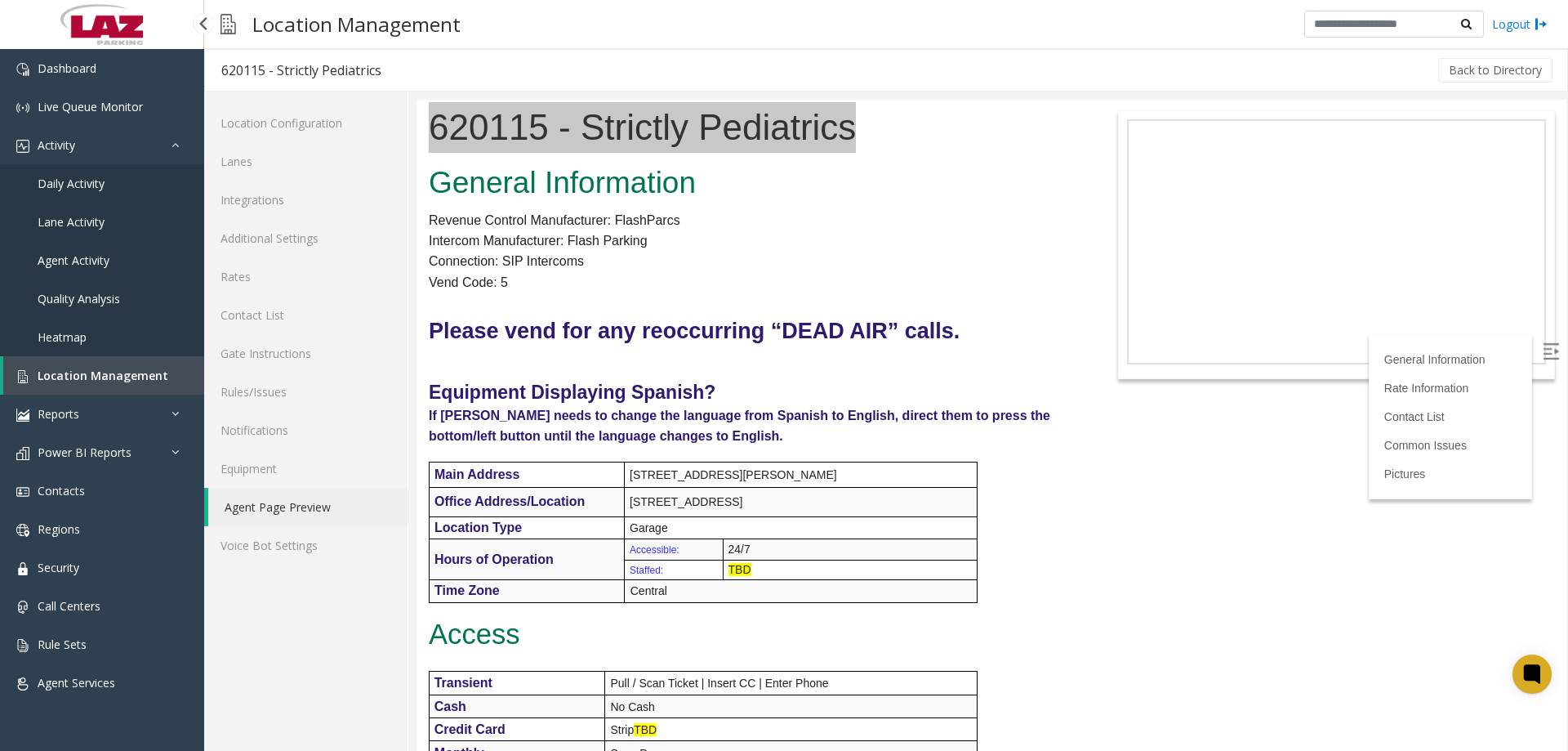
click at [118, 373] on span "Location Management" at bounding box center [103, 375] width 131 height 15
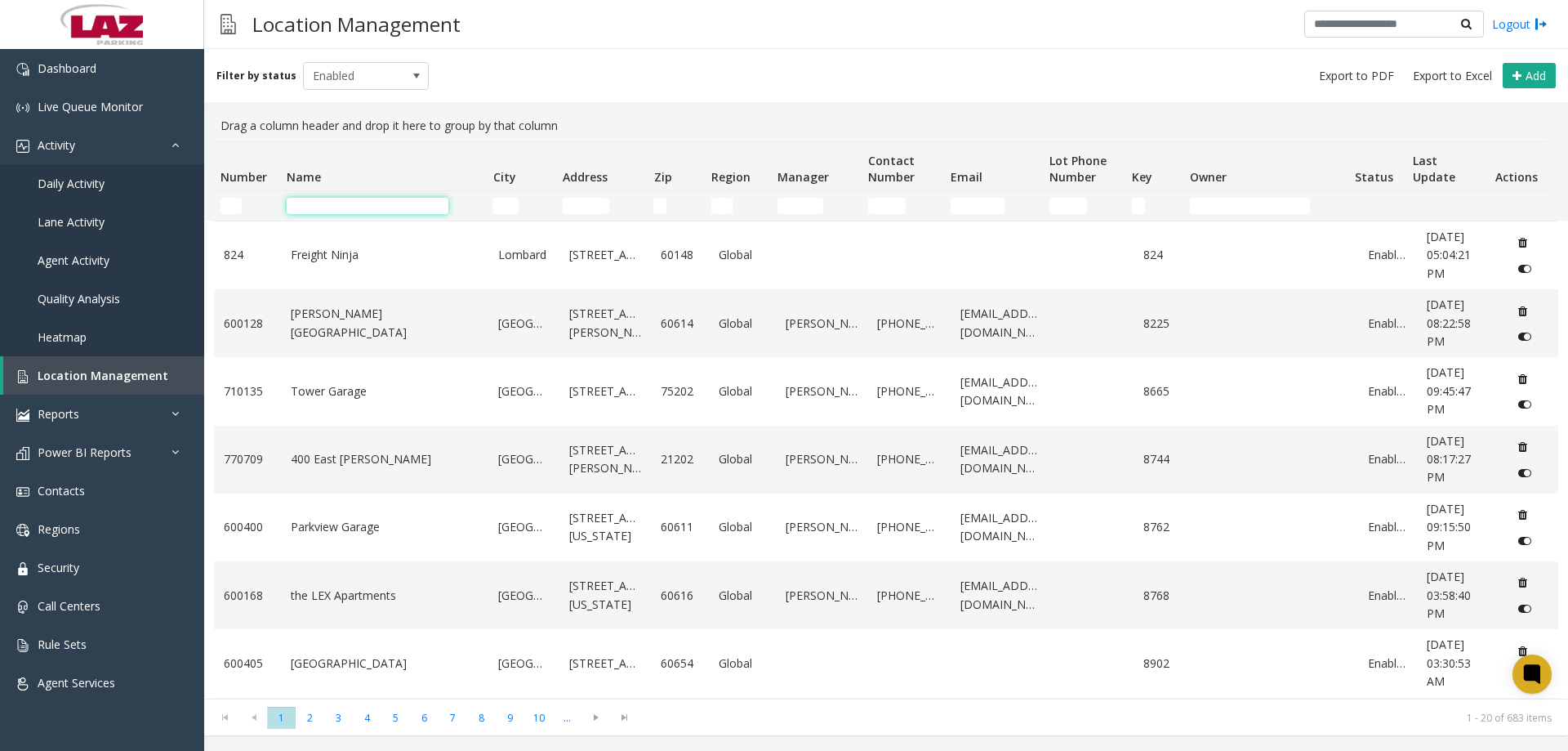
click at [337, 205] on input "Name Filter" at bounding box center [367, 206] width 161 height 16
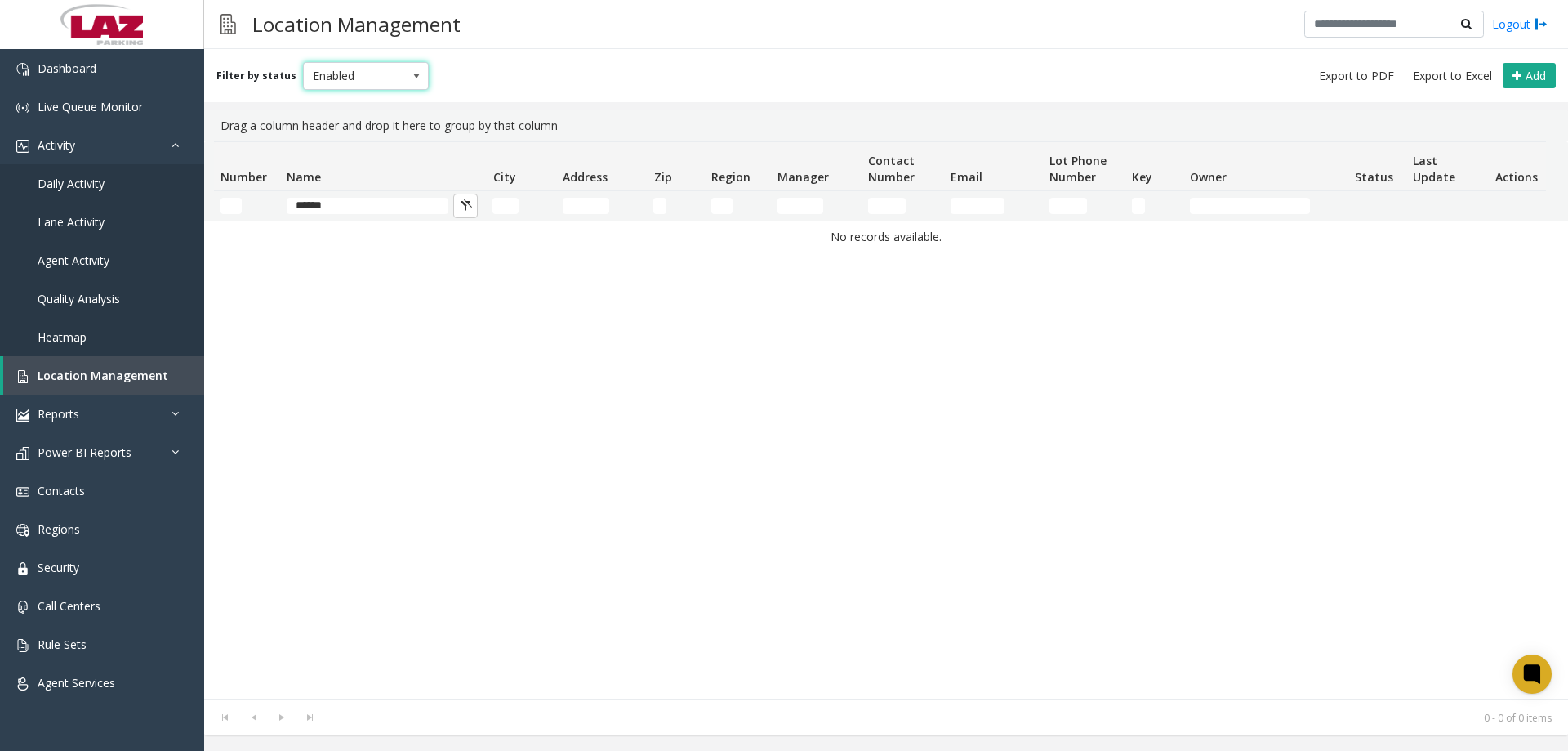
drag, startPoint x: 344, startPoint y: 75, endPoint x: 355, endPoint y: 87, distance: 16.3
click at [345, 77] on span "Enabled" at bounding box center [353, 76] width 100 height 26
click at [359, 139] on li "Disabled" at bounding box center [359, 147] width 122 height 22
click at [360, 75] on span "Disabled" at bounding box center [353, 76] width 100 height 26
drag, startPoint x: 333, startPoint y: 107, endPoint x: 345, endPoint y: 160, distance: 54.3
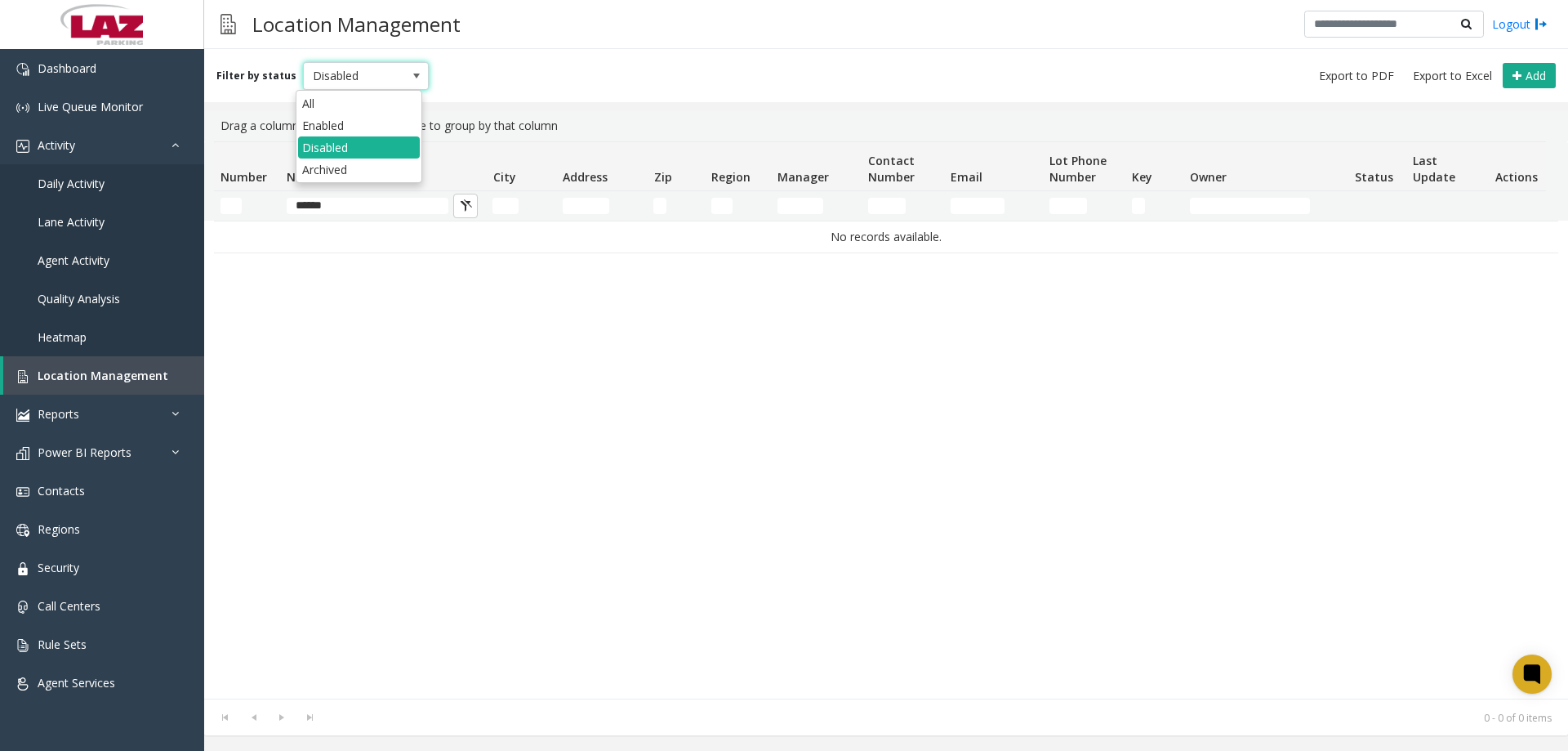
click at [333, 109] on li "All" at bounding box center [359, 103] width 122 height 22
drag, startPoint x: 359, startPoint y: 210, endPoint x: 182, endPoint y: 206, distance: 177.0
click at [182, 206] on app-root "Dashboard Live Queue Monitor Activity Daily Activity Lane Activity Agent Activi…" at bounding box center [784, 375] width 1568 height 751
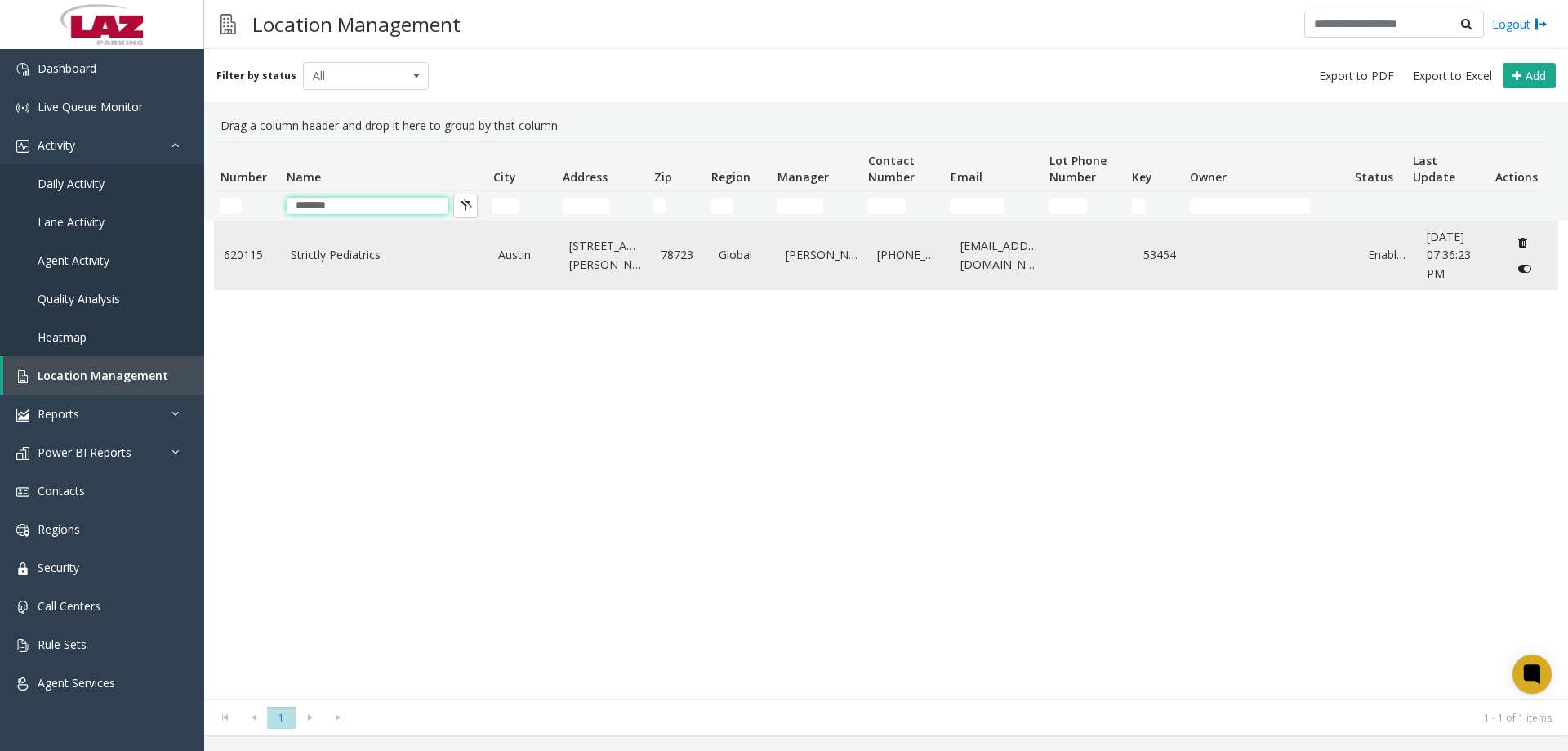
type input "*******"
click at [1518, 275] on icon "Data table" at bounding box center [1525, 269] width 14 height 12
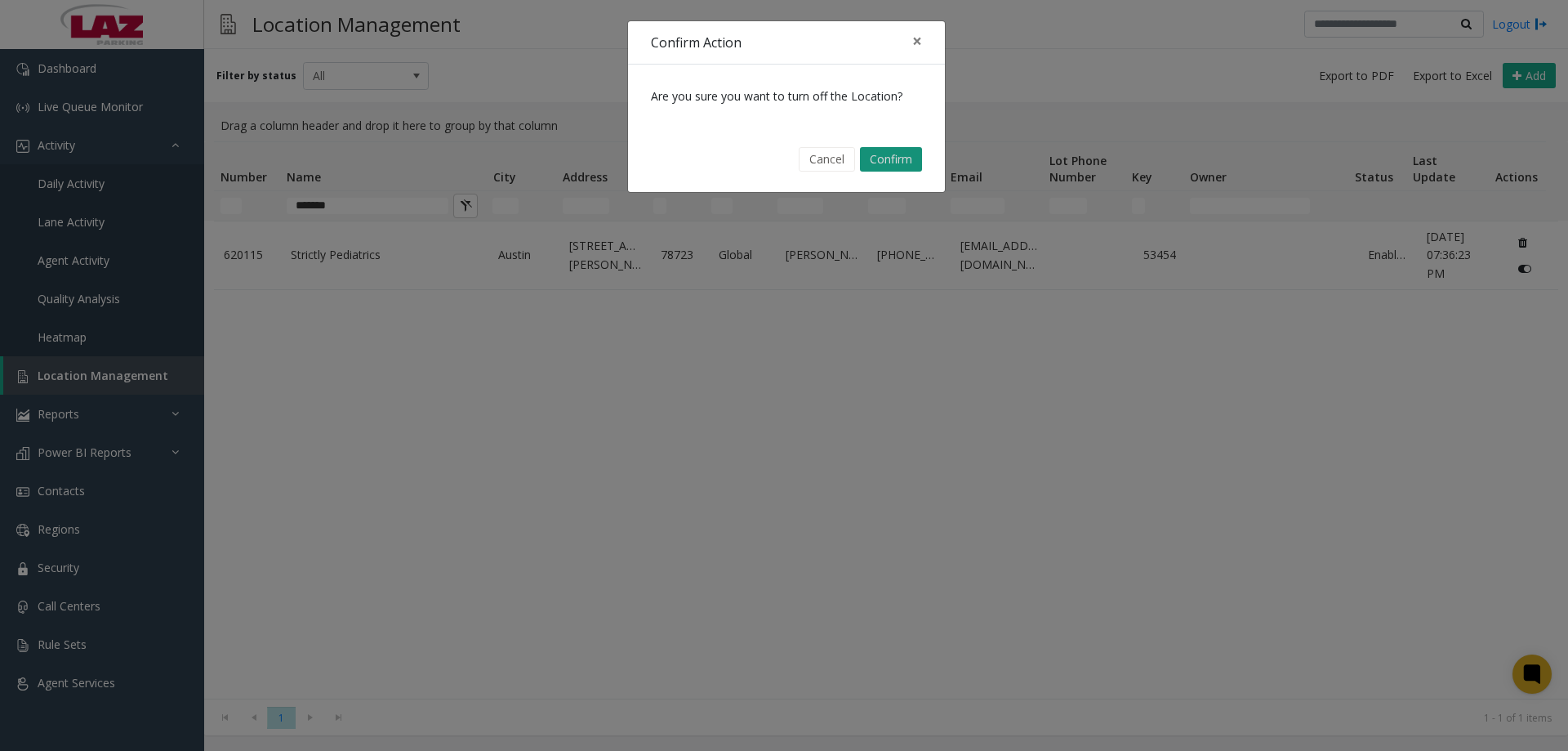
click at [870, 162] on button "Confirm" at bounding box center [890, 159] width 62 height 24
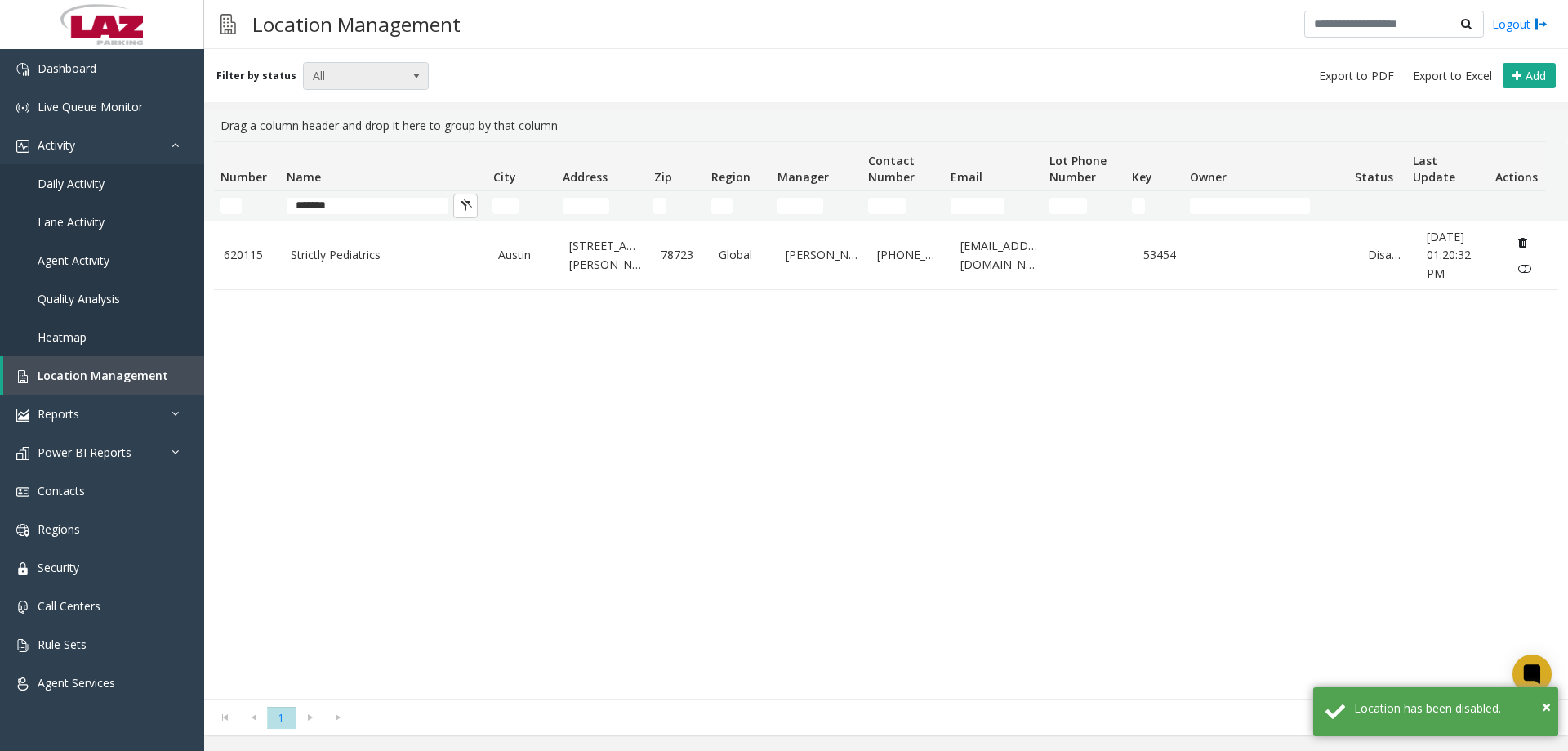
click at [351, 59] on div "Filter by status All Add" at bounding box center [887, 75] width 1364 height 53
drag, startPoint x: 357, startPoint y: 74, endPoint x: 358, endPoint y: 141, distance: 67.0
click at [351, 95] on div "Filter by status All Add" at bounding box center [887, 75] width 1364 height 53
click at [341, 66] on span "All" at bounding box center [353, 76] width 100 height 26
click at [345, 148] on li "Disabled" at bounding box center [359, 147] width 122 height 22
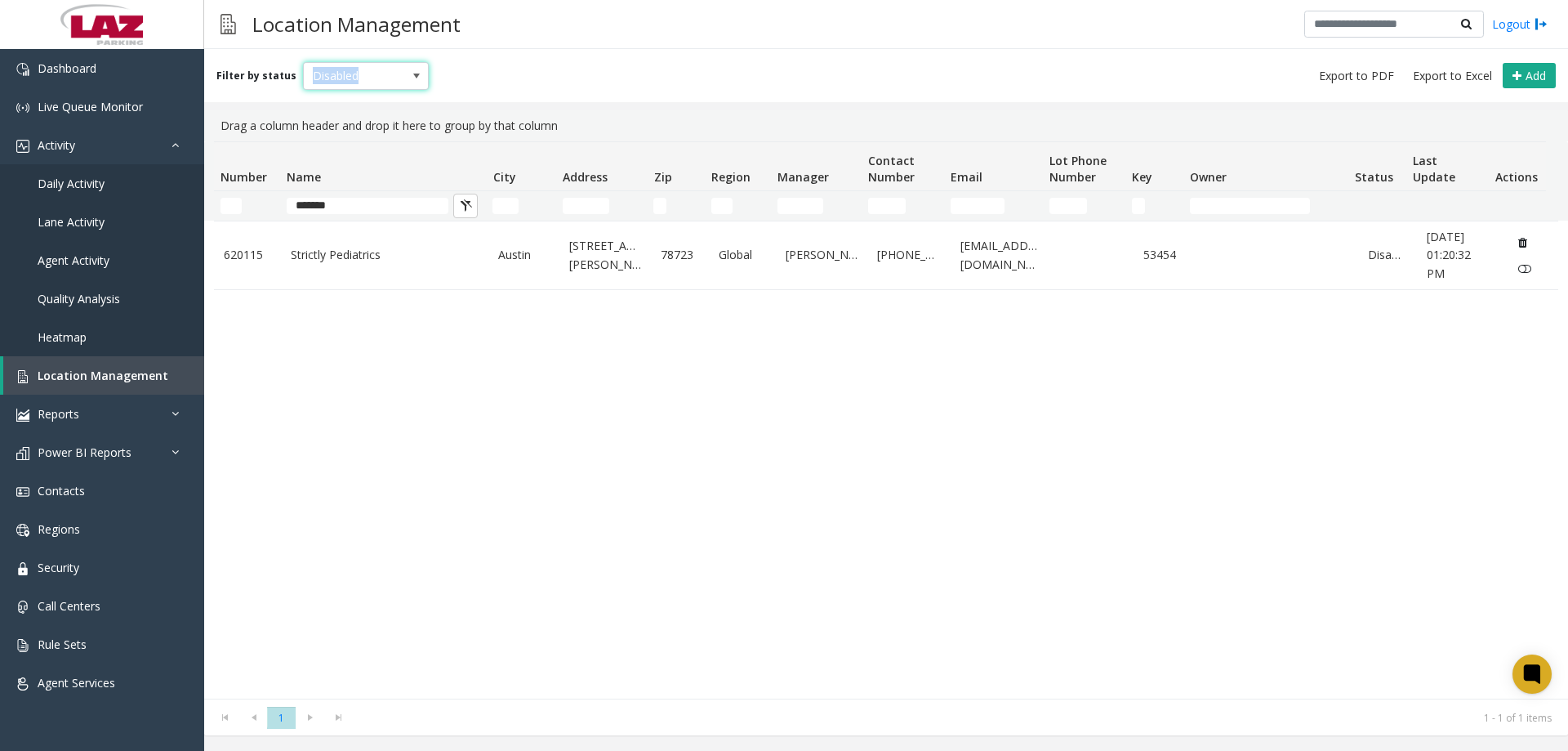
click at [394, 63] on span "Disabled" at bounding box center [353, 76] width 100 height 26
click at [342, 131] on li "Enabled" at bounding box center [359, 125] width 122 height 22
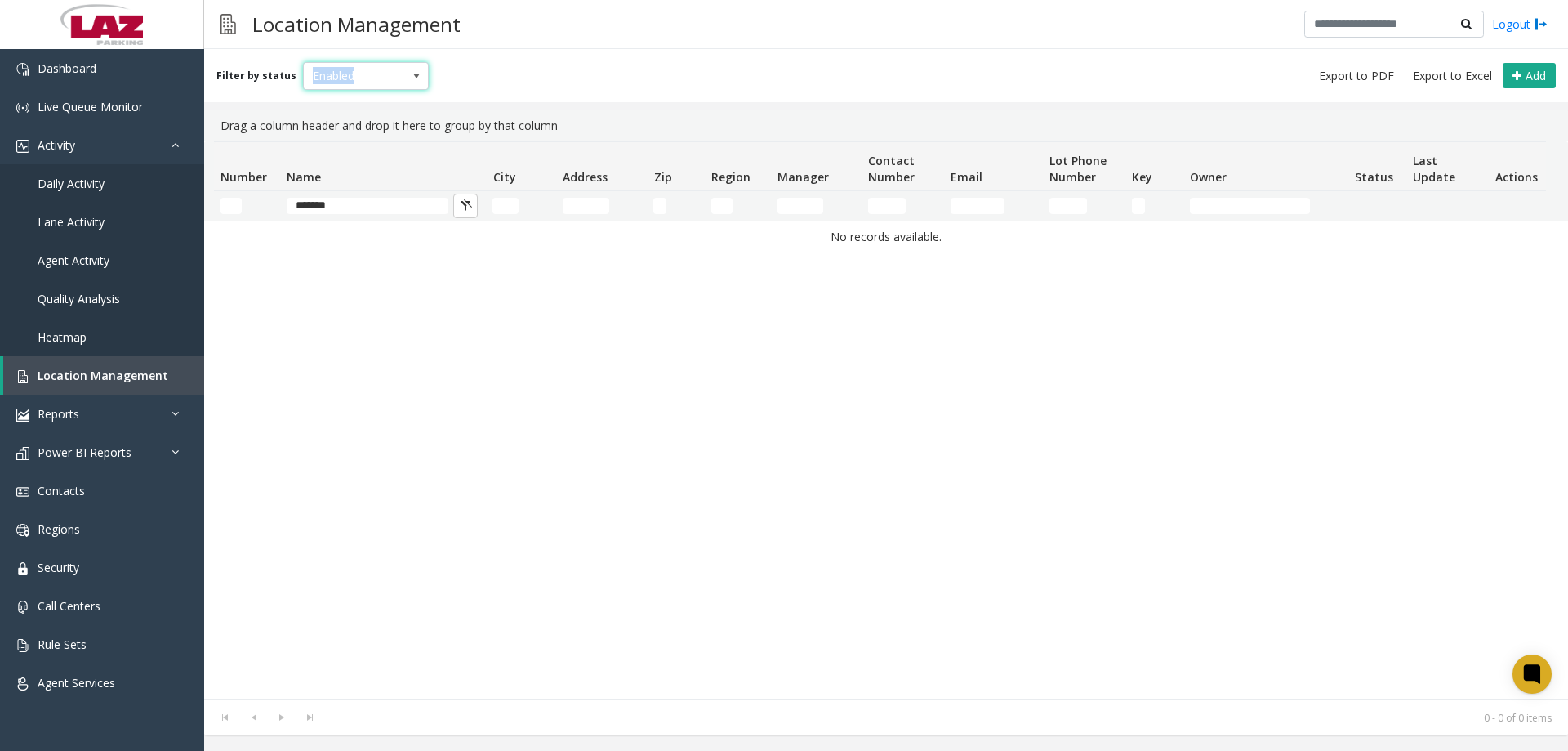
drag, startPoint x: 376, startPoint y: 69, endPoint x: 376, endPoint y: 83, distance: 14.0
click at [376, 69] on span "Enabled" at bounding box center [353, 76] width 100 height 26
click at [332, 148] on li "Disabled" at bounding box center [359, 147] width 122 height 22
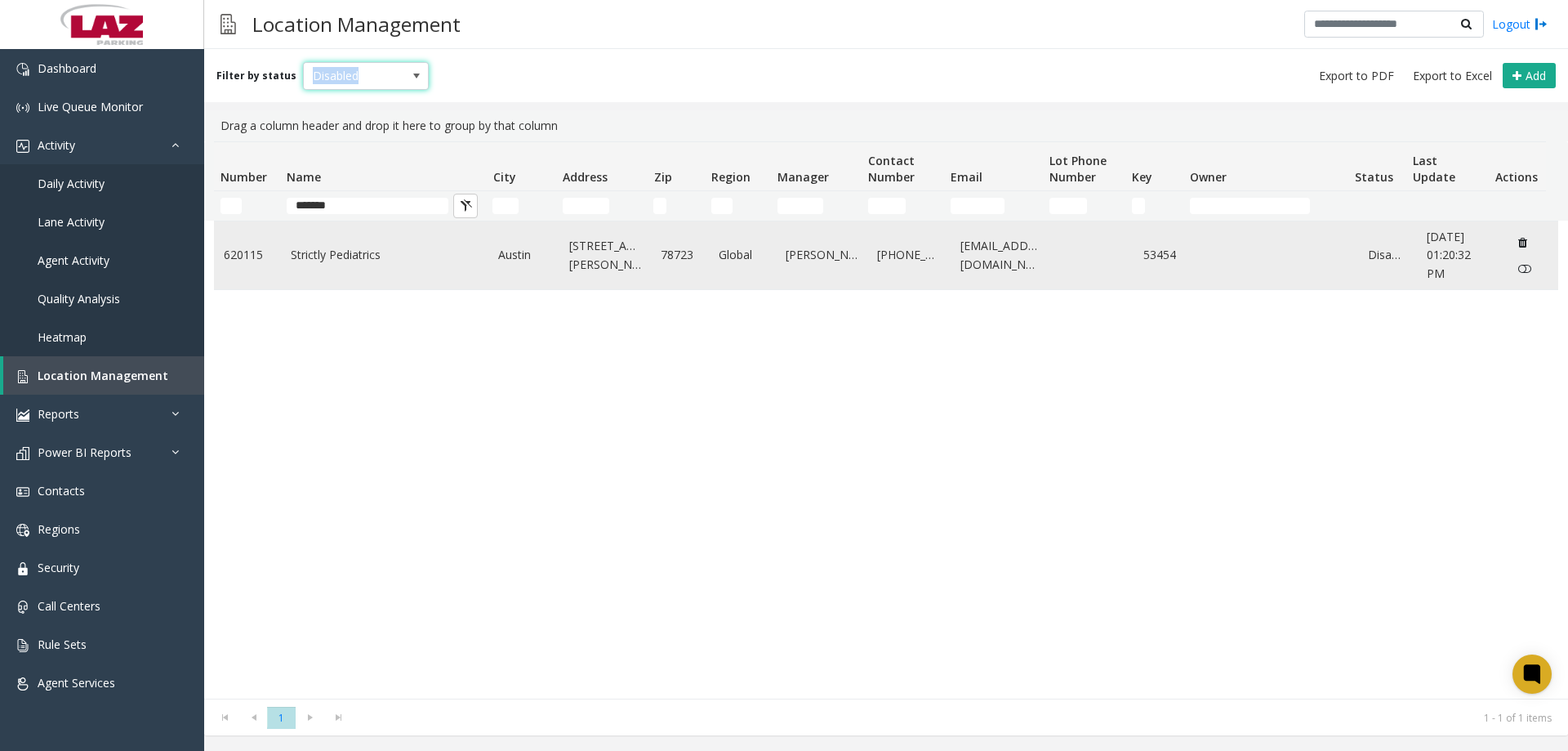
click at [309, 258] on link "Strictly Pediatrics" at bounding box center [385, 255] width 188 height 18
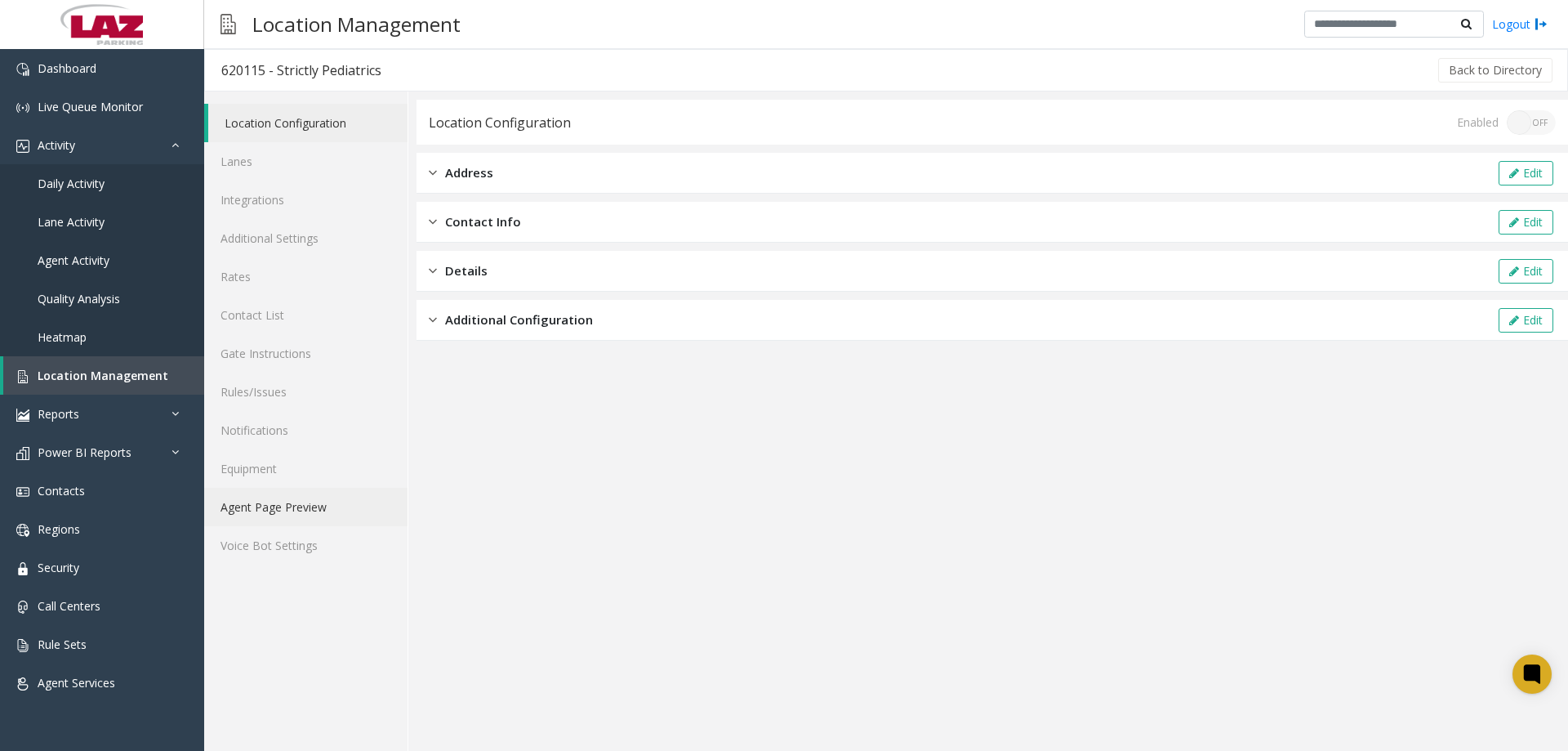
click at [301, 514] on link "Agent Page Preview" at bounding box center [306, 507] width 204 height 39
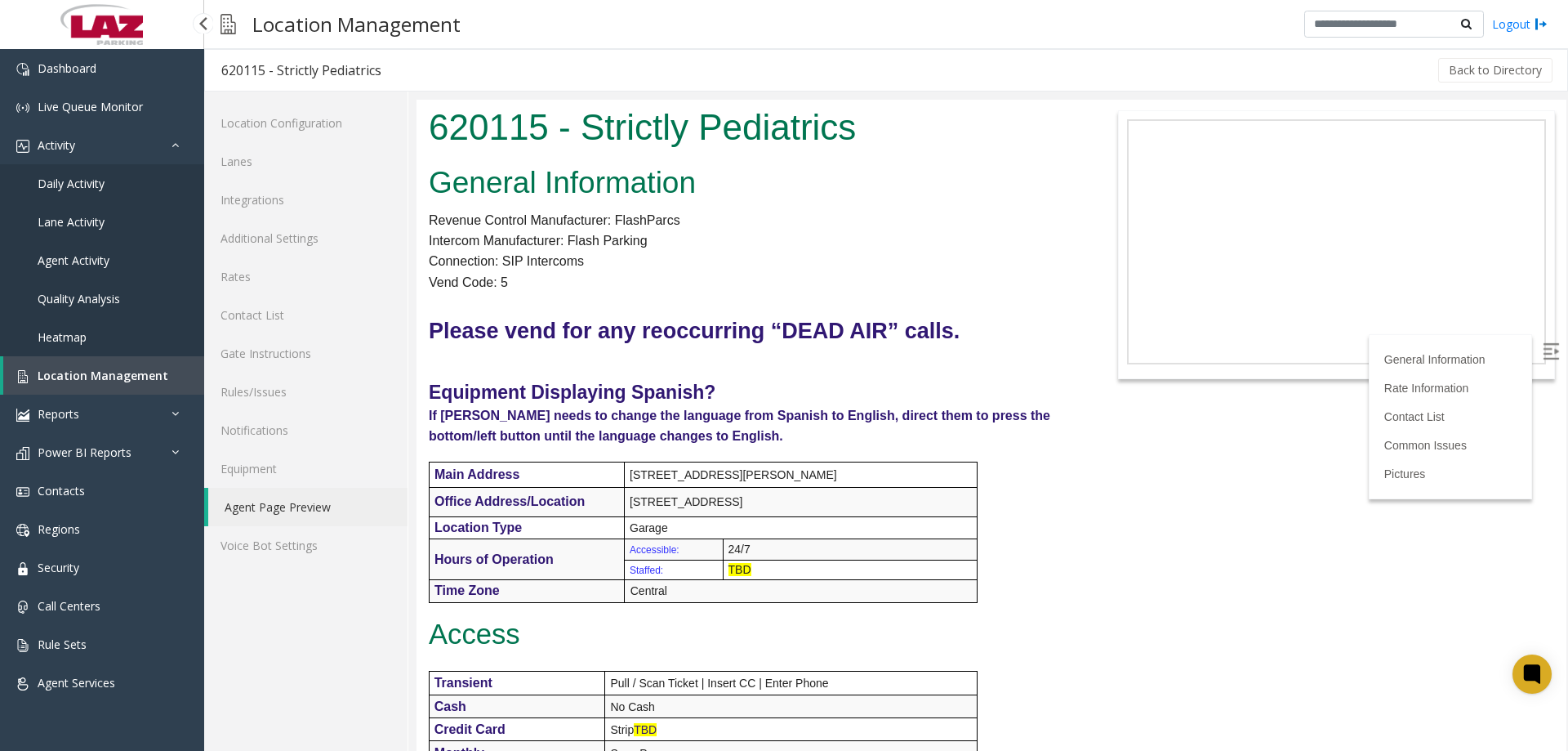
click at [93, 195] on link "Daily Activity" at bounding box center [102, 183] width 205 height 39
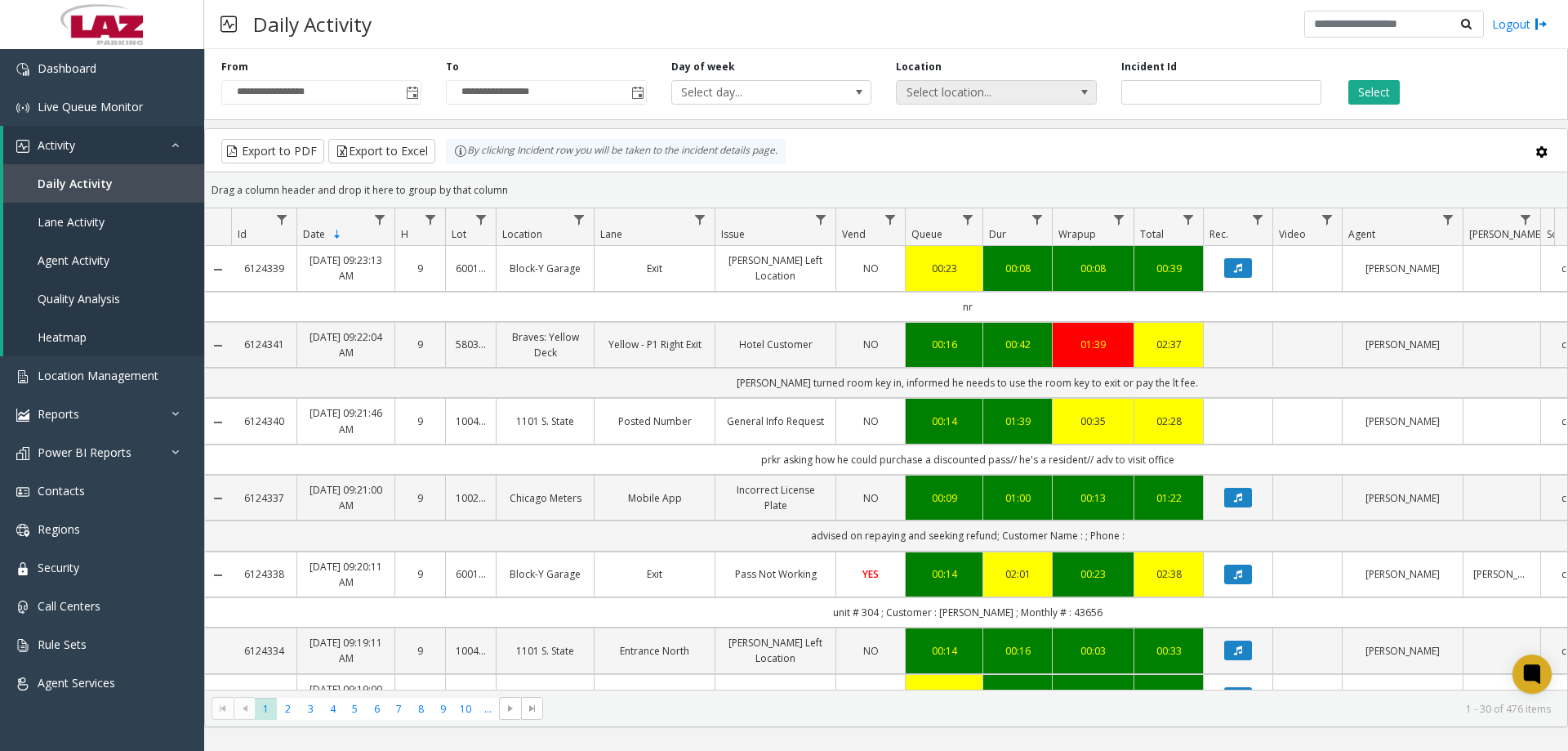
click at [946, 90] on span "Select location..." at bounding box center [976, 92] width 160 height 23
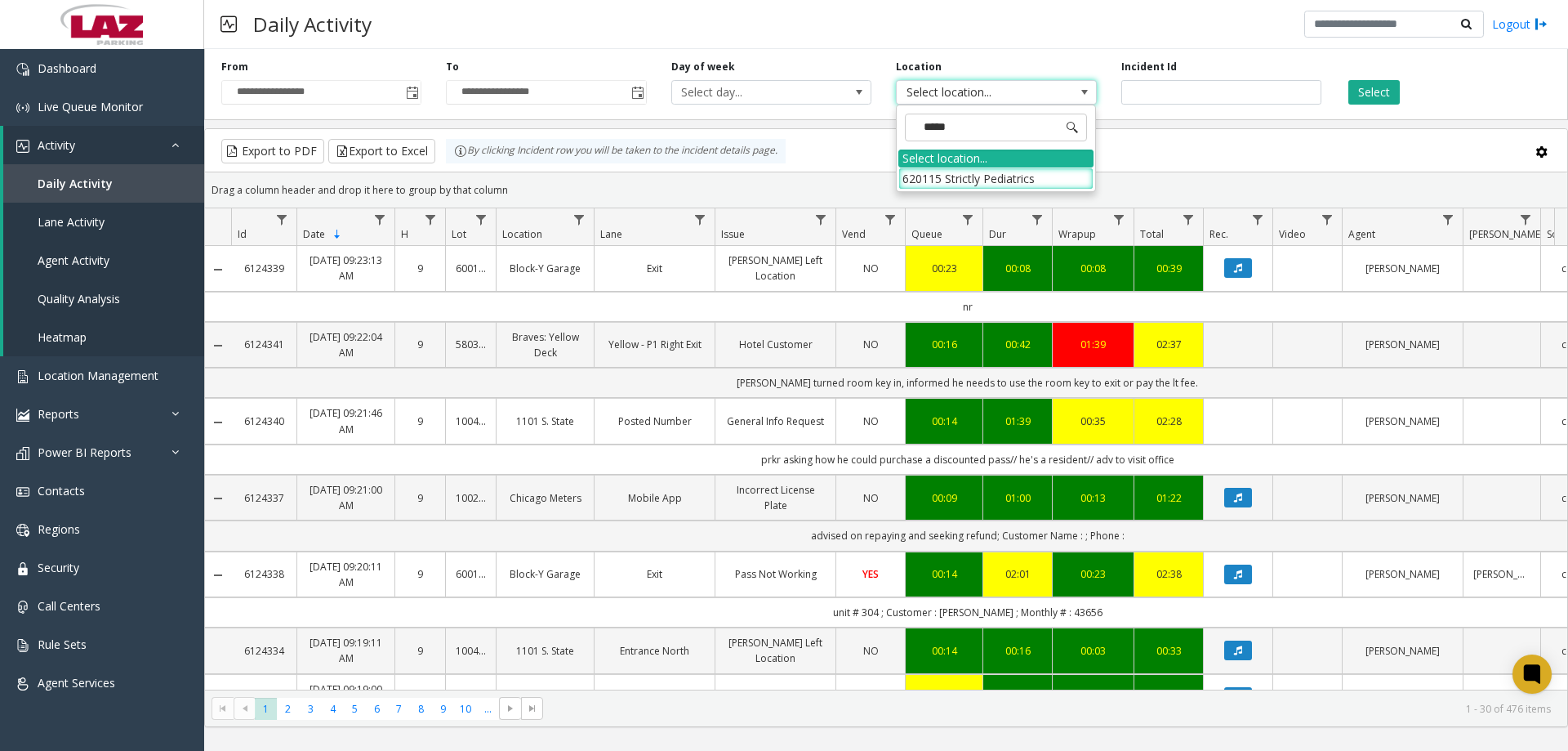
type input "******"
click at [944, 171] on li "620115 Strictly Pediatrics" at bounding box center [996, 179] width 196 height 22
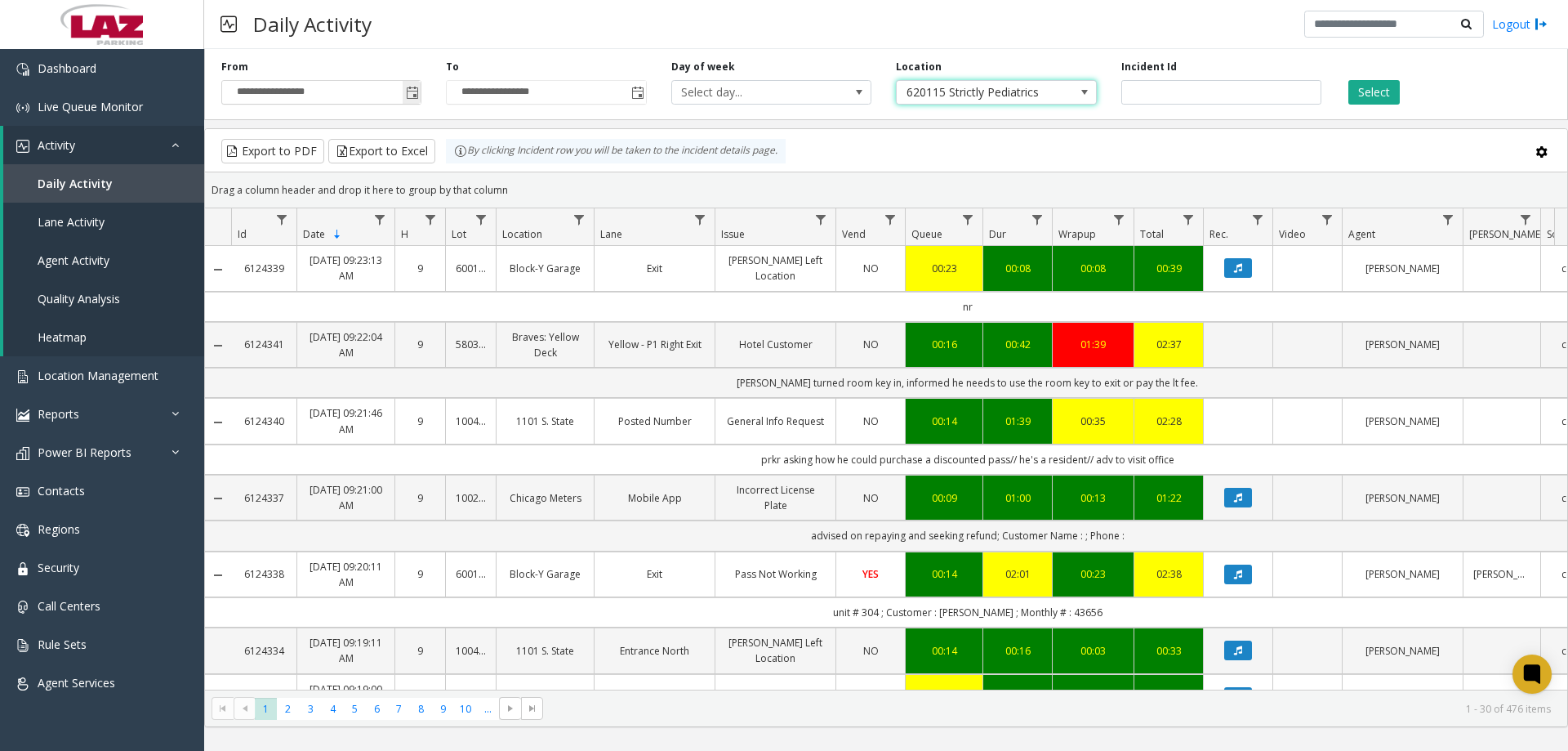
click at [410, 92] on span "Toggle popup" at bounding box center [412, 93] width 14 height 14
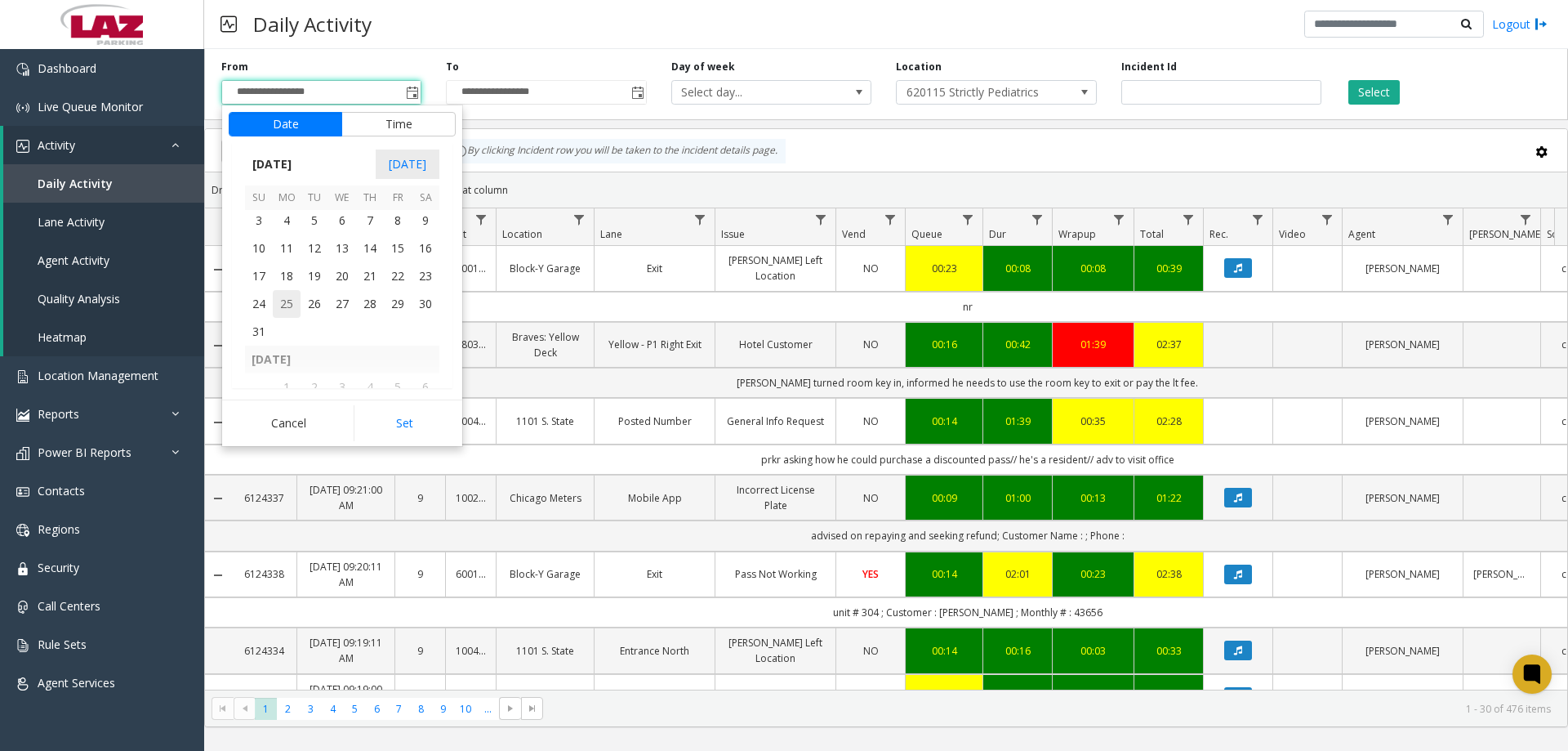
click at [284, 300] on span "25" at bounding box center [287, 304] width 28 height 28
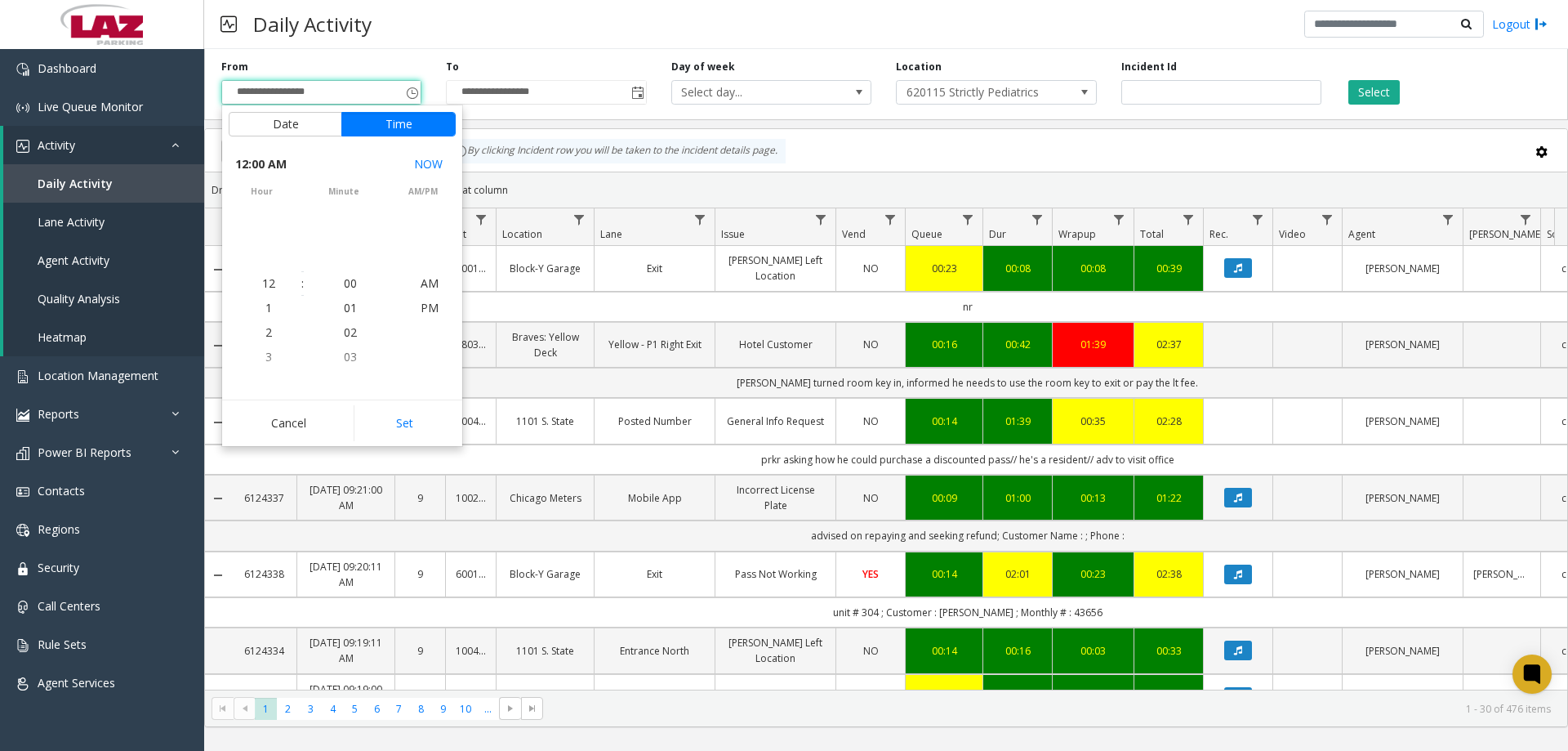
scroll to position [293065, 0]
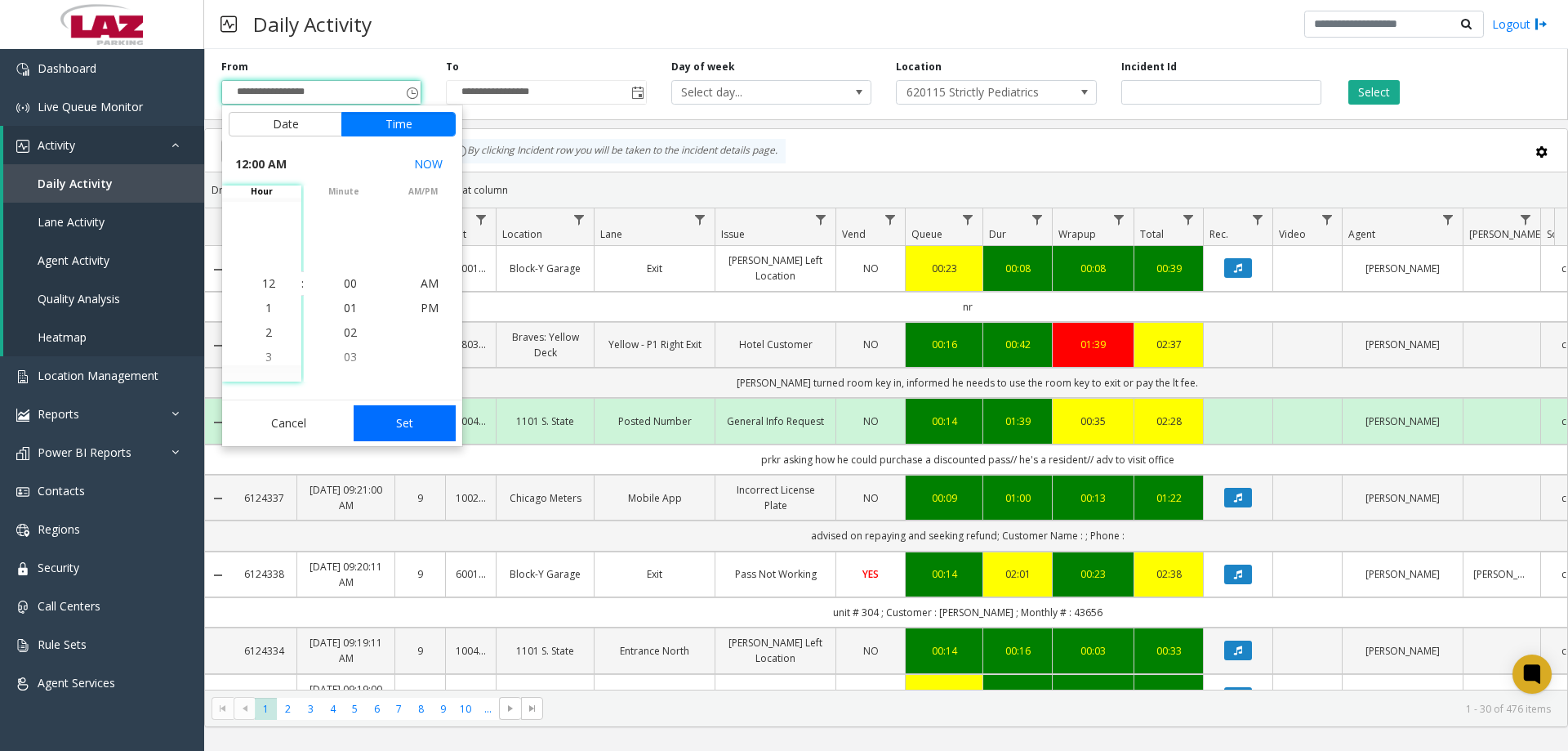
drag, startPoint x: 390, startPoint y: 415, endPoint x: 401, endPoint y: 412, distance: 11.4
click at [389, 415] on button "Set" at bounding box center [405, 424] width 103 height 36
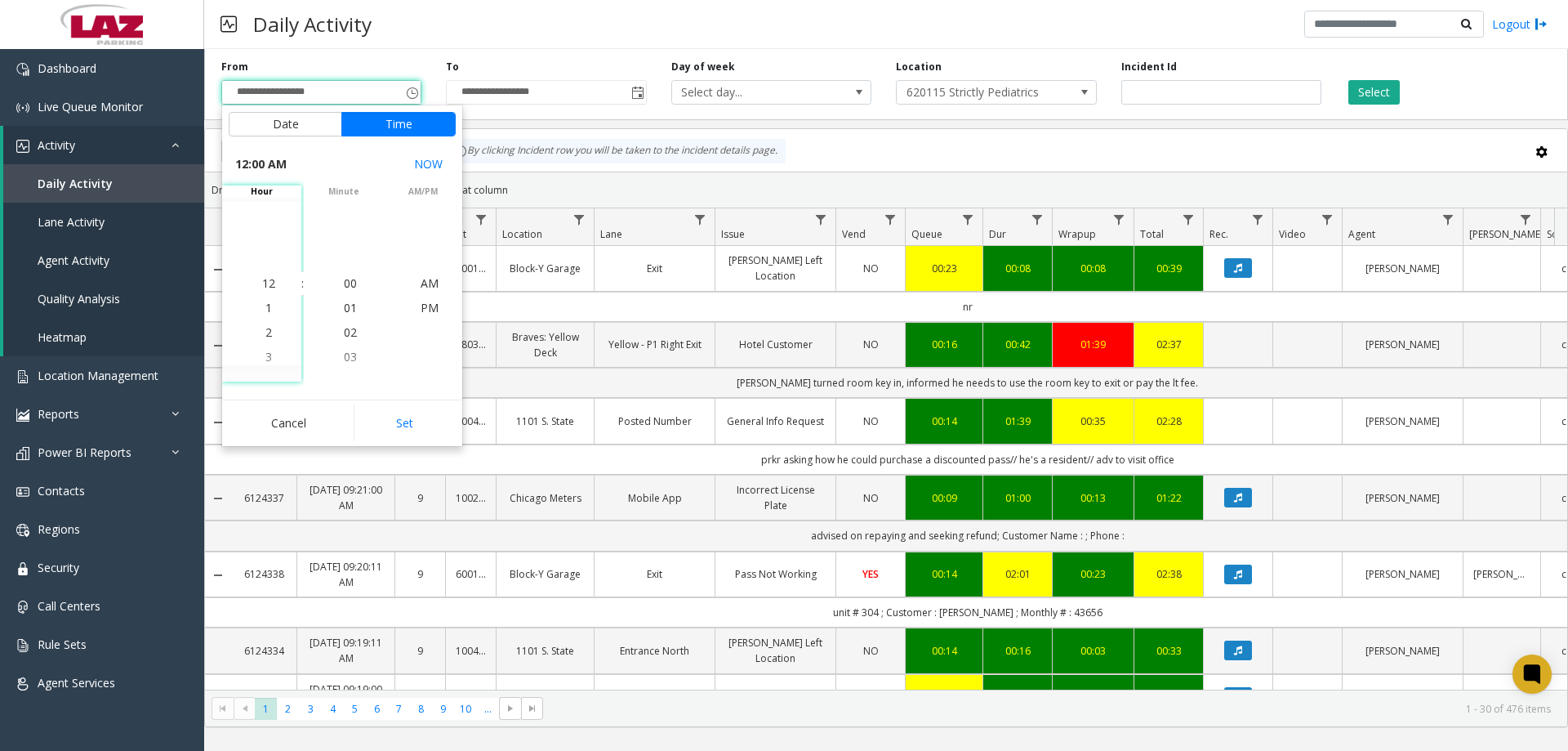
type input "**********"
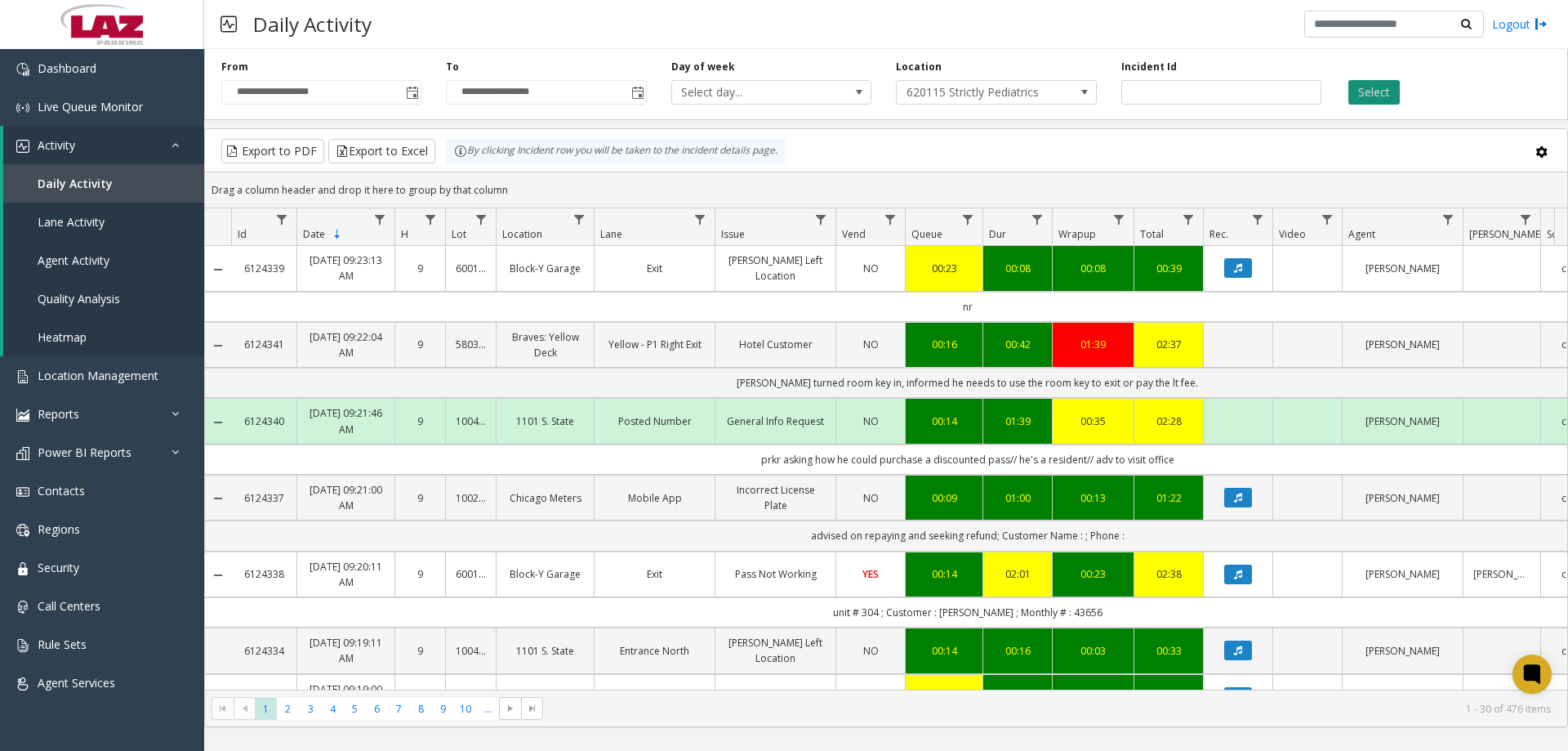
click at [1350, 100] on button "Select" at bounding box center [1373, 92] width 51 height 24
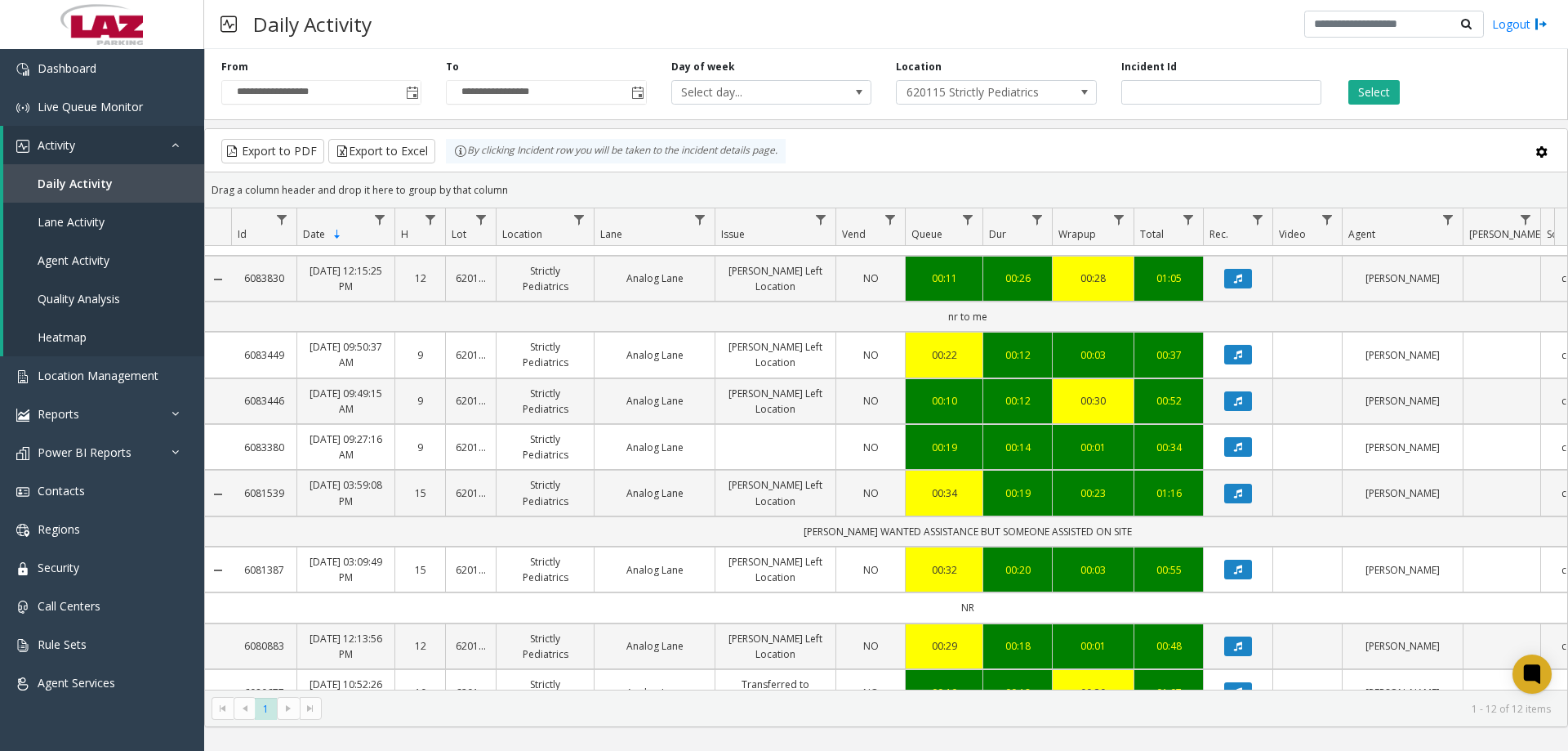
scroll to position [163, 0]
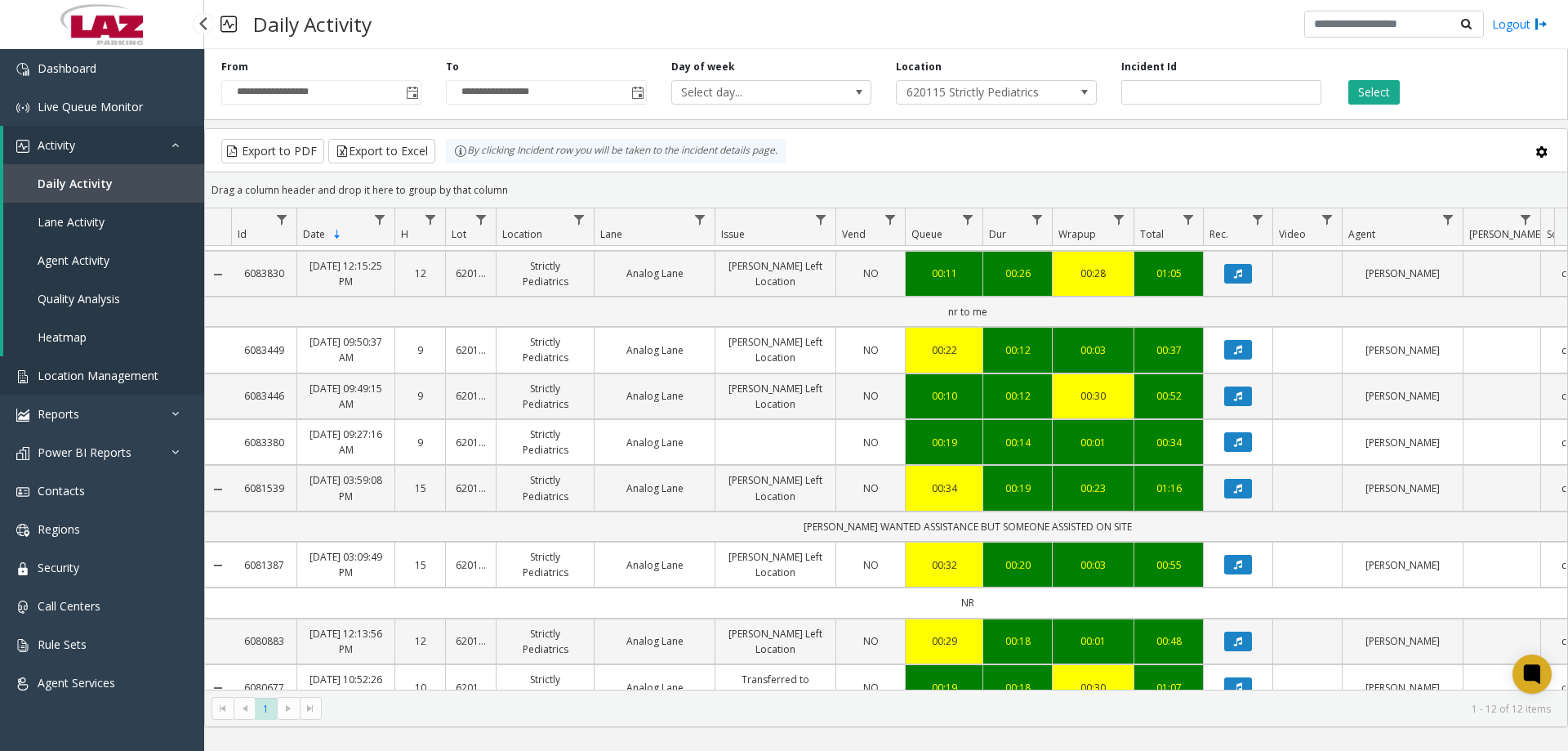
click at [103, 361] on link "Location Management" at bounding box center [102, 375] width 205 height 39
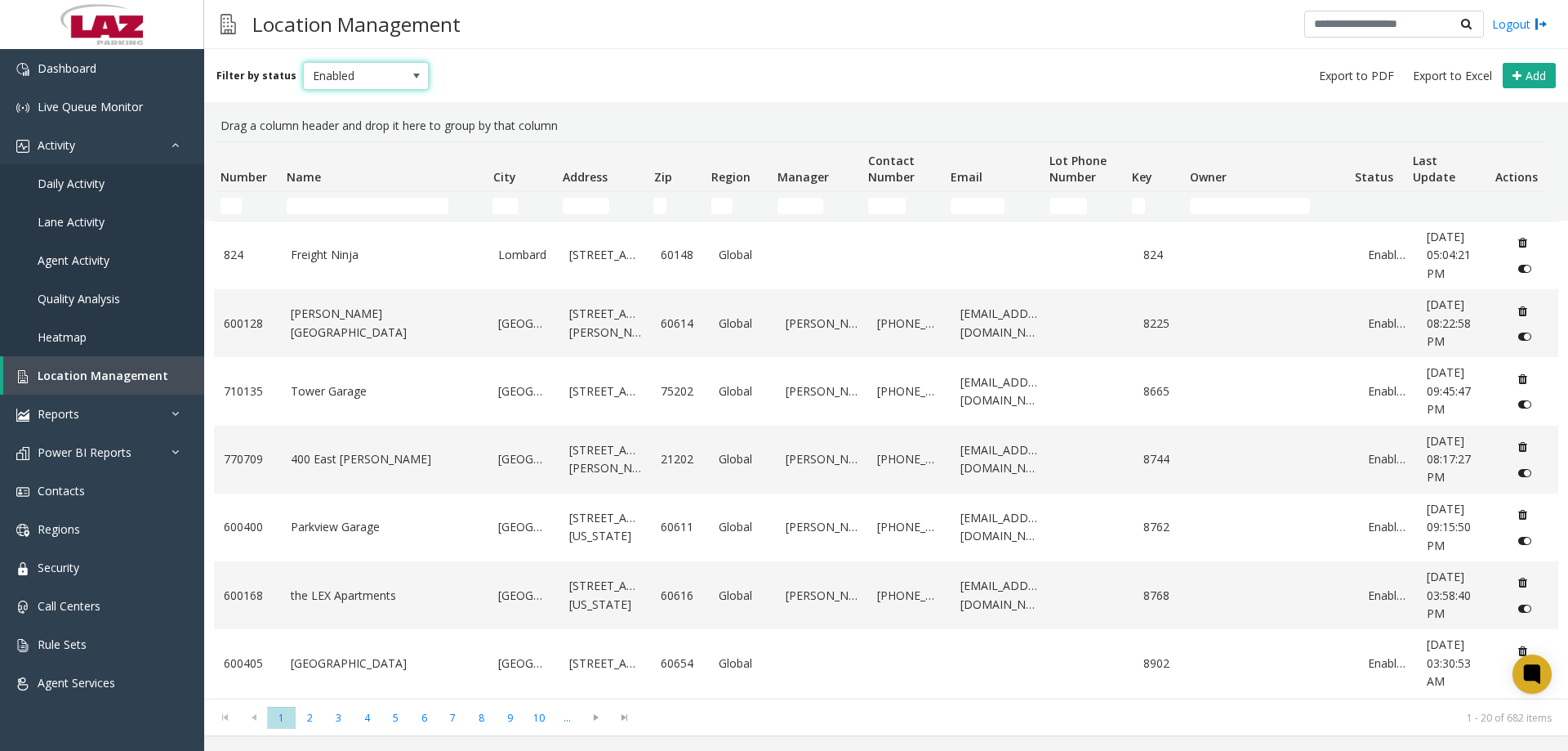
click at [328, 65] on span "Enabled" at bounding box center [353, 76] width 100 height 26
click at [347, 153] on li "Disabled" at bounding box center [359, 147] width 122 height 22
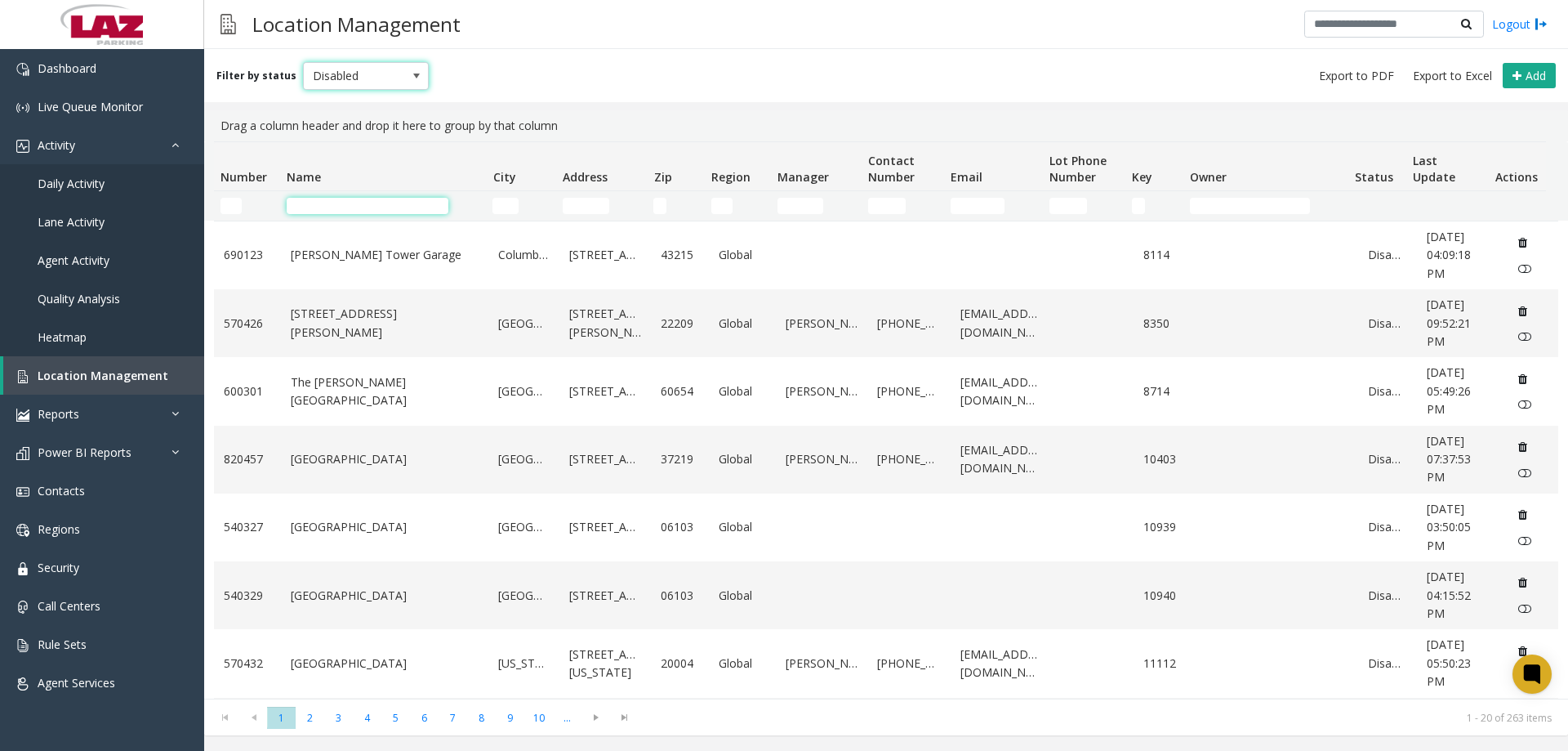
click at [332, 206] on input "Name Filter" at bounding box center [367, 206] width 161 height 16
click at [235, 201] on input "Number Filter" at bounding box center [232, 206] width 22 height 16
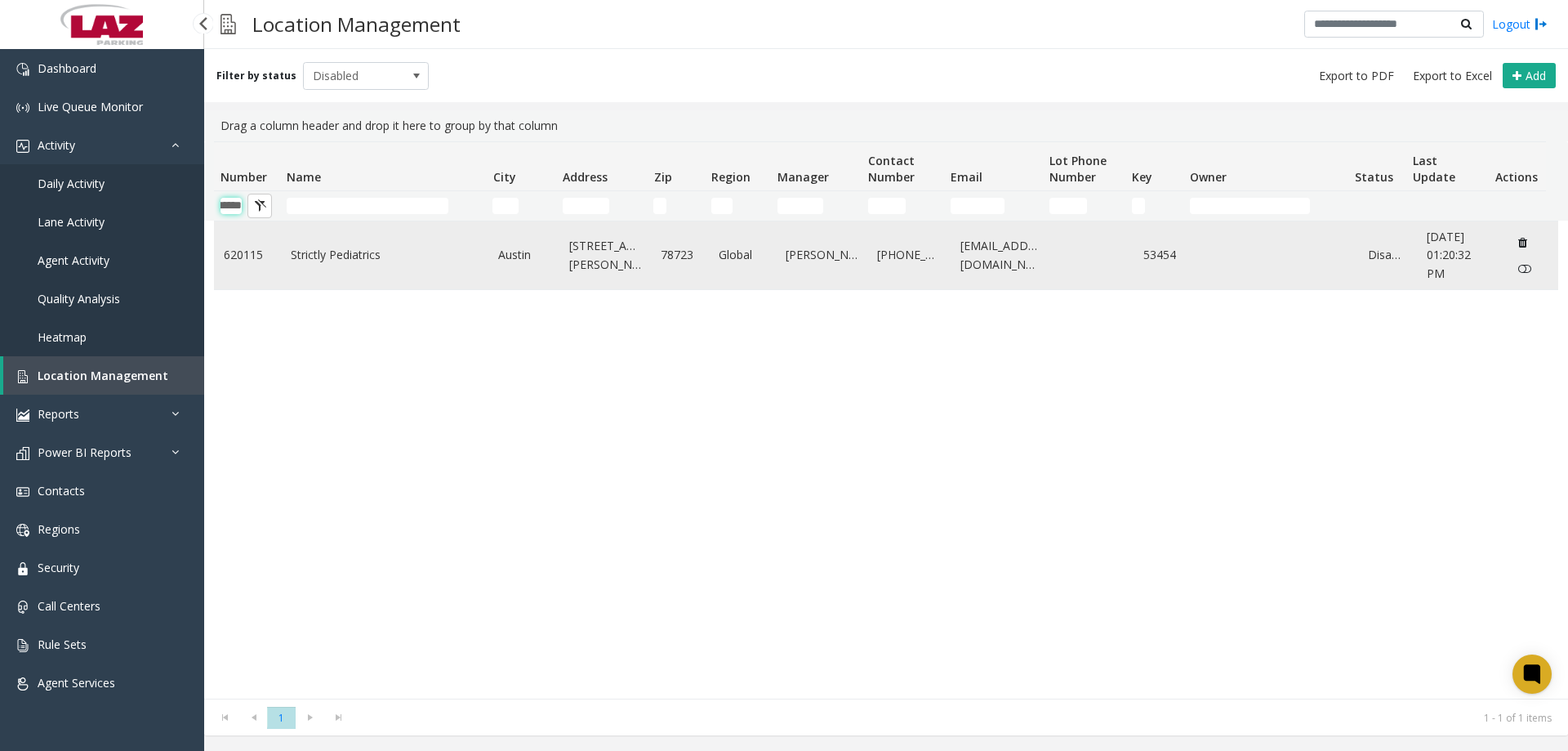
type input "******"
click at [388, 244] on td "Strictly Pediatrics" at bounding box center [385, 255] width 208 height 68
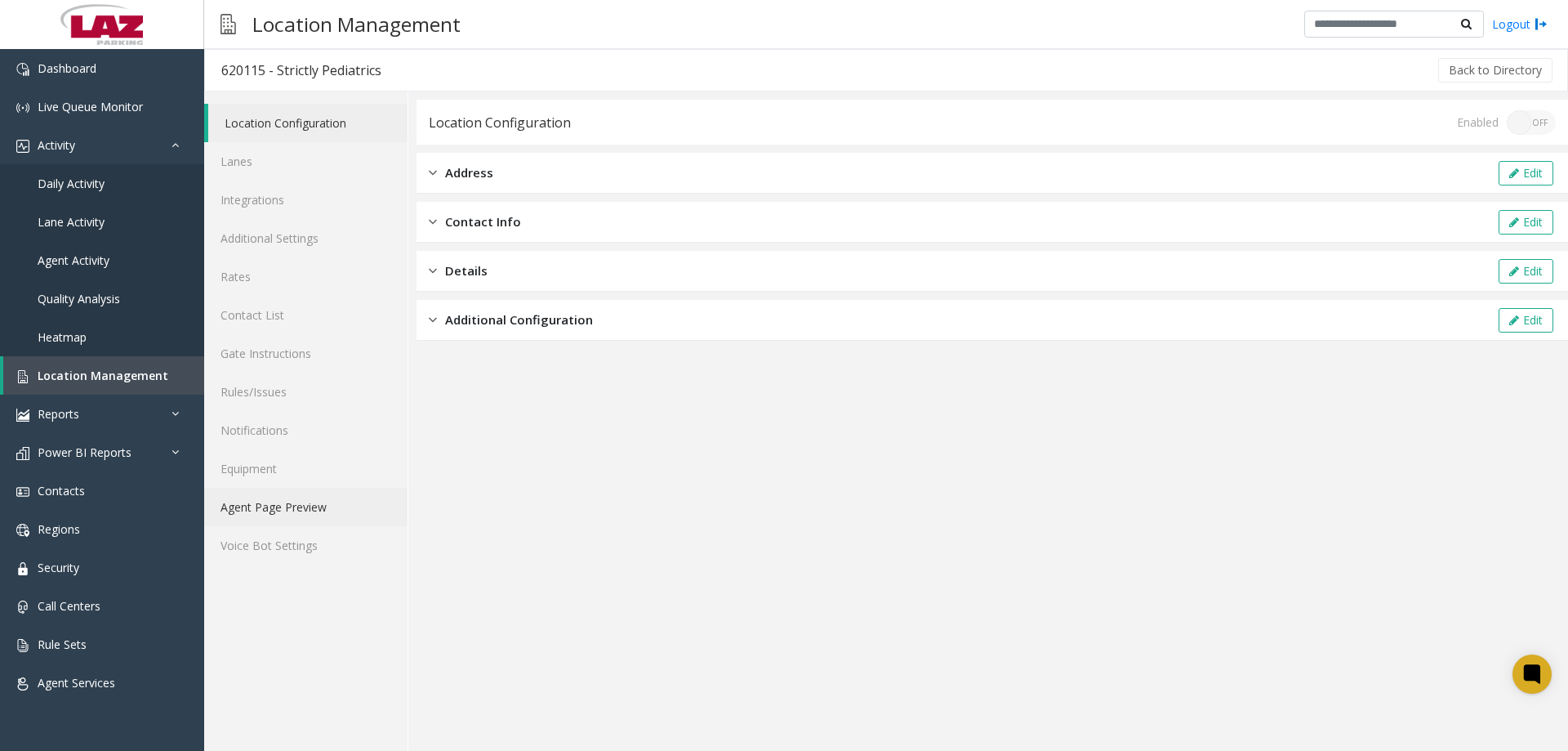
click at [305, 526] on link "Agent Page Preview" at bounding box center [306, 507] width 204 height 39
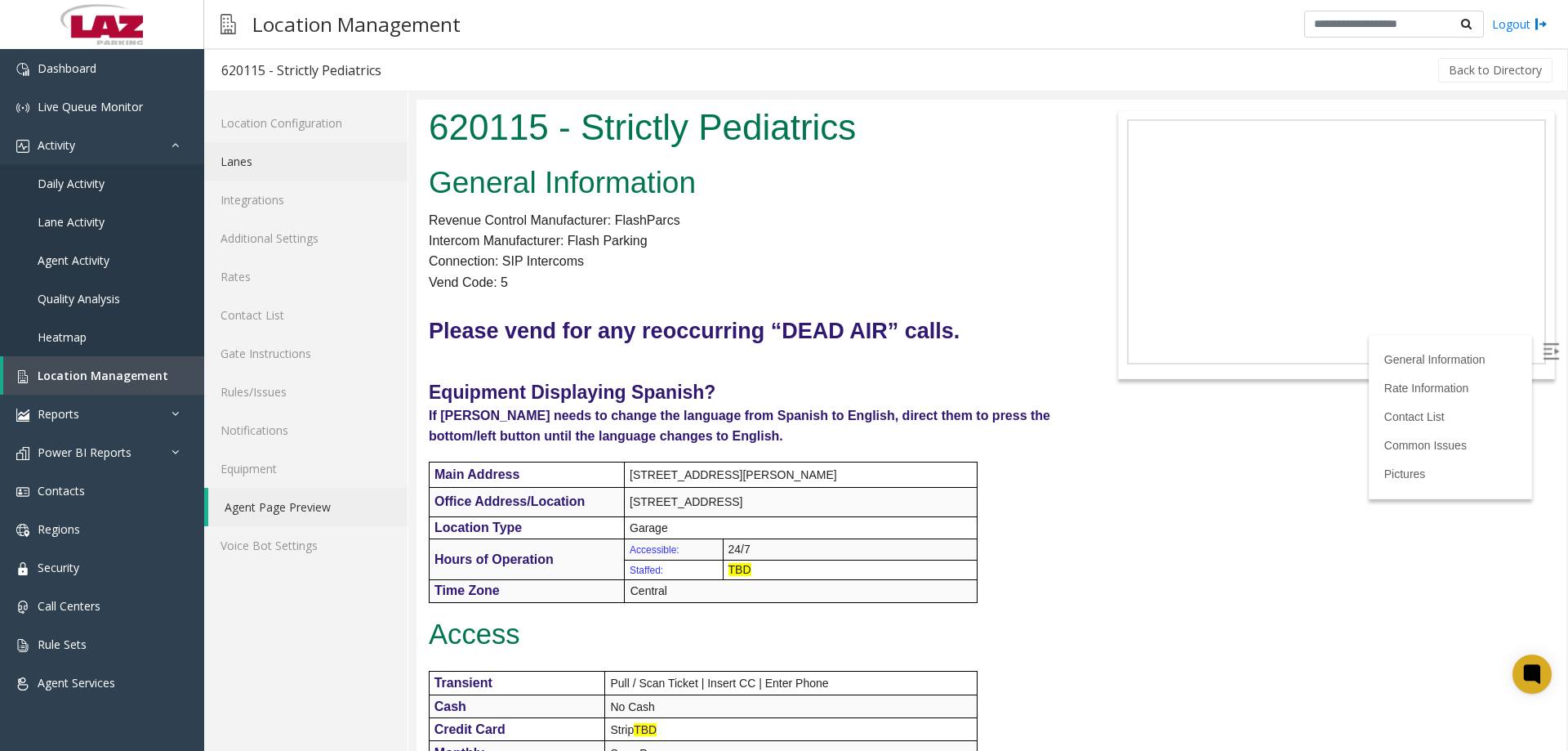
click at [242, 153] on link "Lanes" at bounding box center [306, 161] width 204 height 39
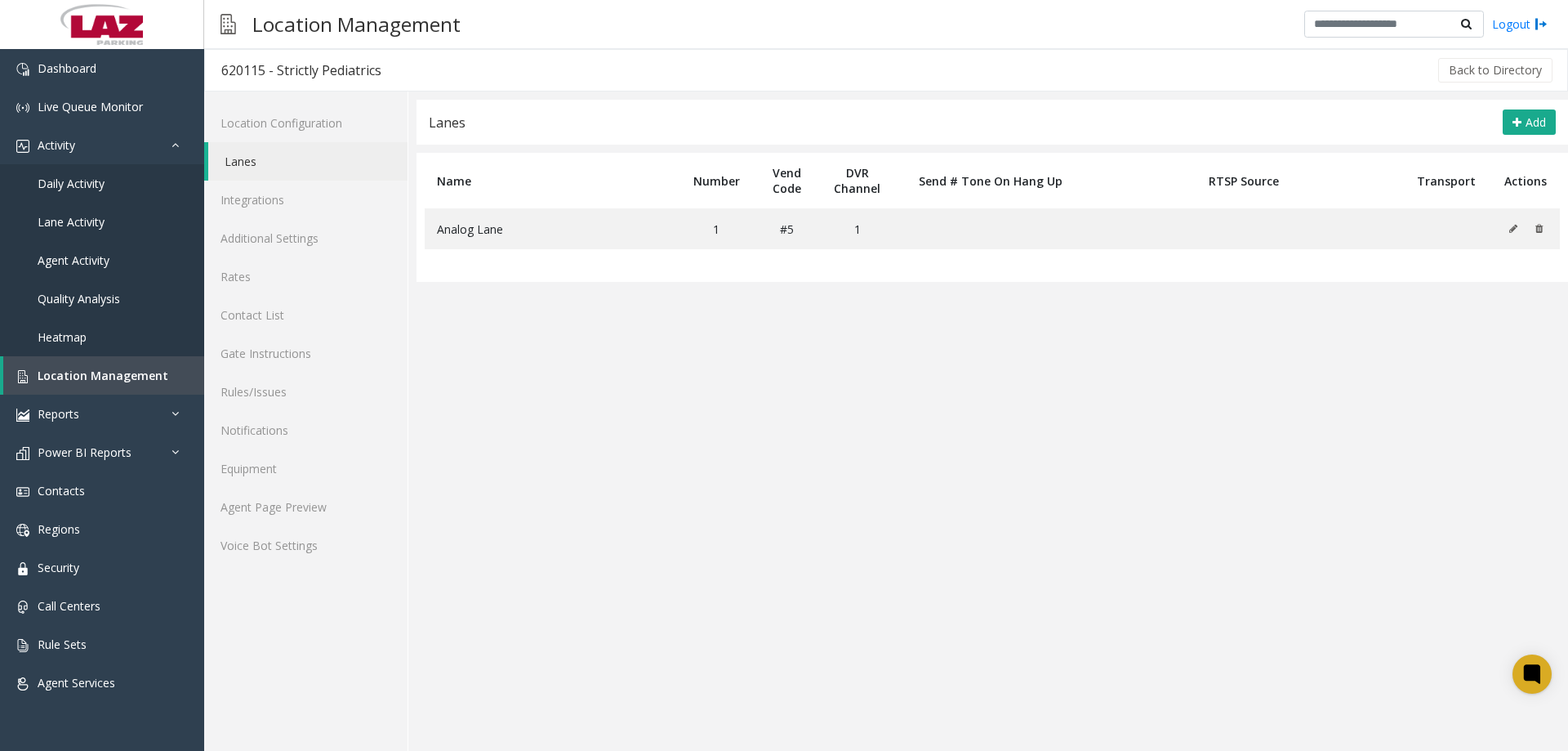
drag, startPoint x: 239, startPoint y: 177, endPoint x: 634, endPoint y: 558, distance: 548.8
click at [646, 561] on app-lanes "Lanes Add Name Number Vend Code DVR Channel Send # Tone On Hang Up RTSP Source …" at bounding box center [992, 426] width 1152 height 651
click at [309, 499] on link "Agent Page Preview" at bounding box center [306, 507] width 204 height 39
